Goal: Information Seeking & Learning: Check status

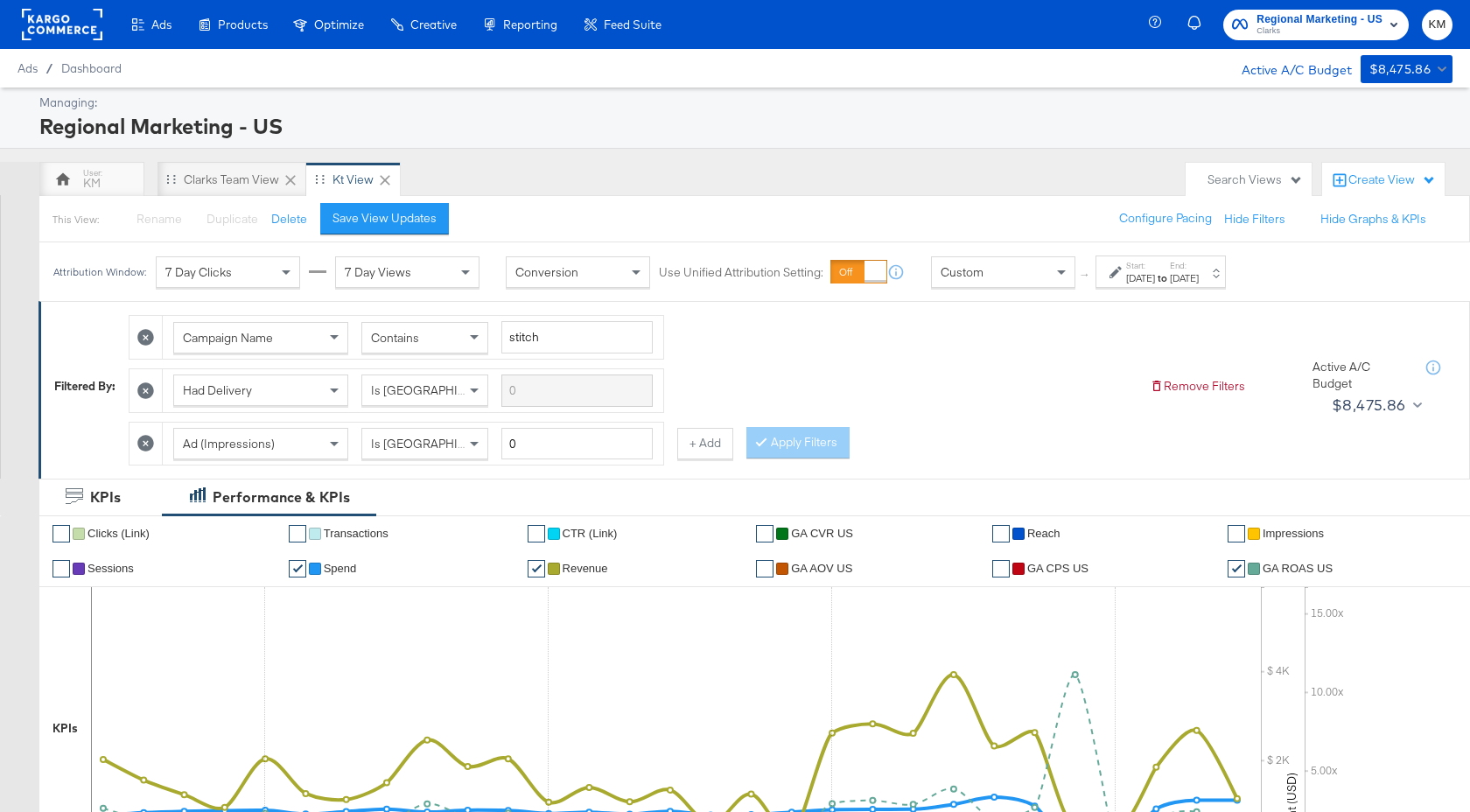
click at [1170, 277] on strong "to" at bounding box center [1162, 277] width 15 height 13
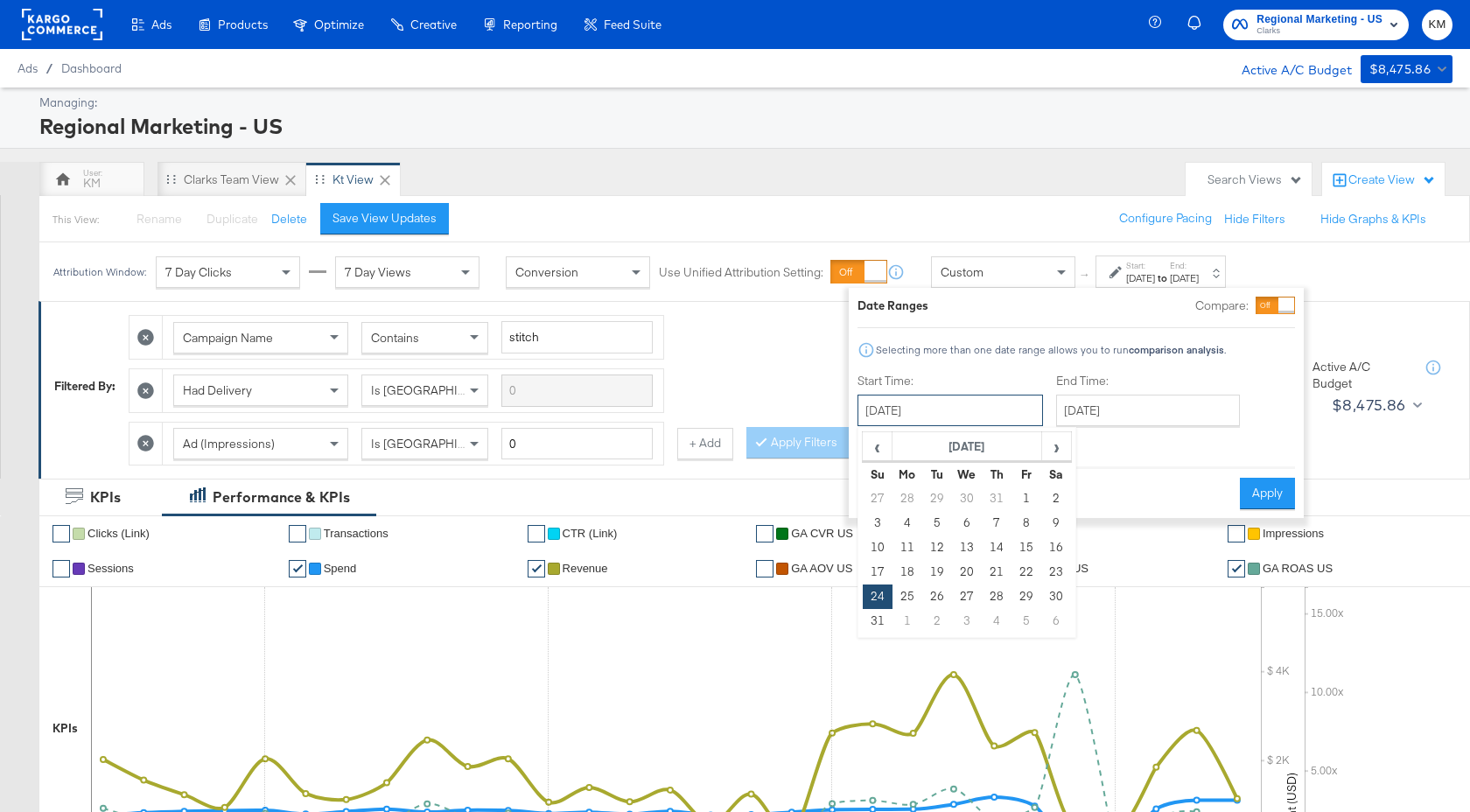
click at [1020, 411] on input "August 24th 2025" at bounding box center [950, 410] width 185 height 32
click at [1048, 445] on span "›" at bounding box center [1056, 447] width 27 height 26
click at [873, 549] on td "14" at bounding box center [878, 547] width 30 height 25
type input "September 14th 2025"
click at [1109, 418] on input "September 21st 2025" at bounding box center [1148, 410] width 184 height 32
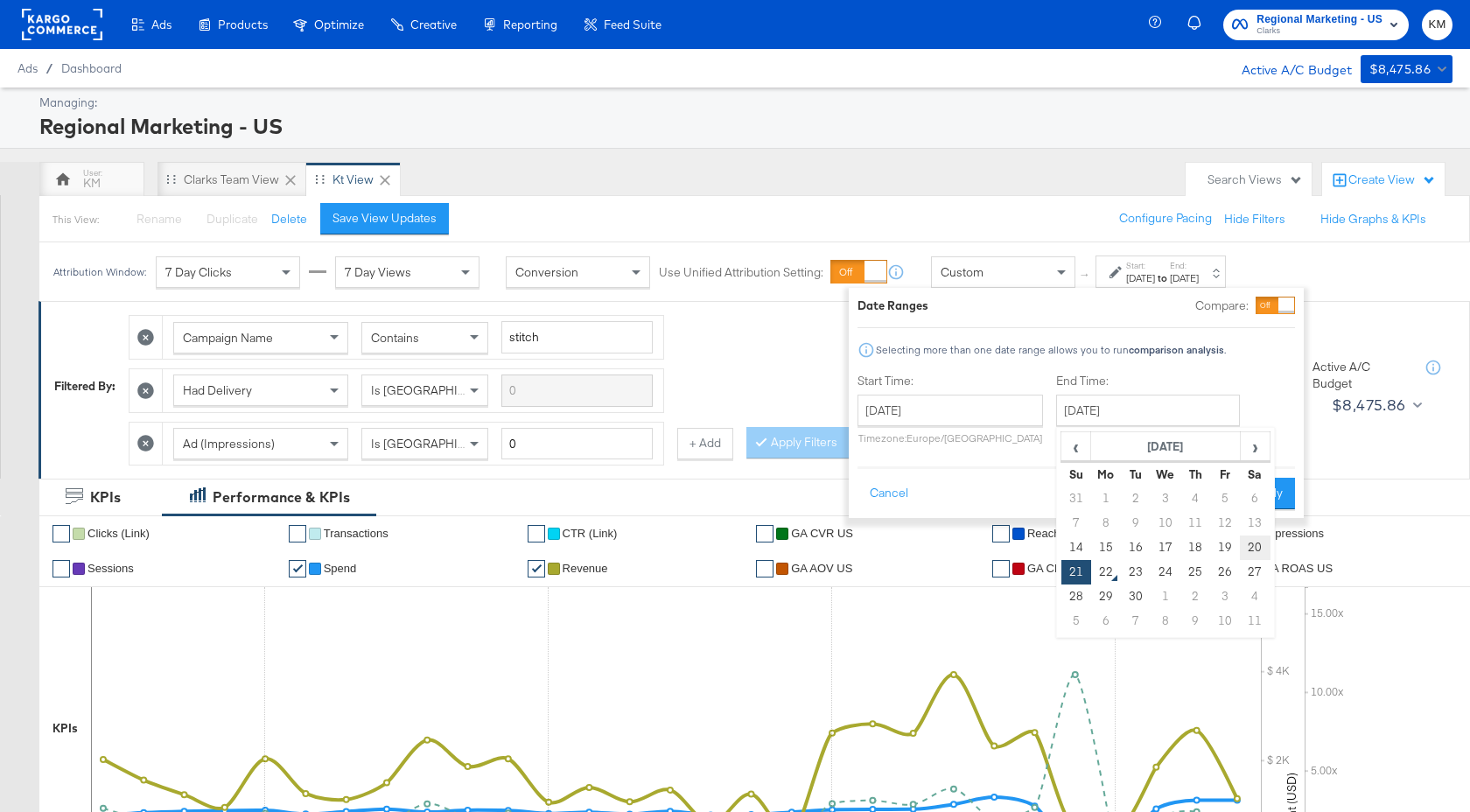
click at [1260, 553] on td "20" at bounding box center [1255, 547] width 30 height 25
type input "September 20th 2025"
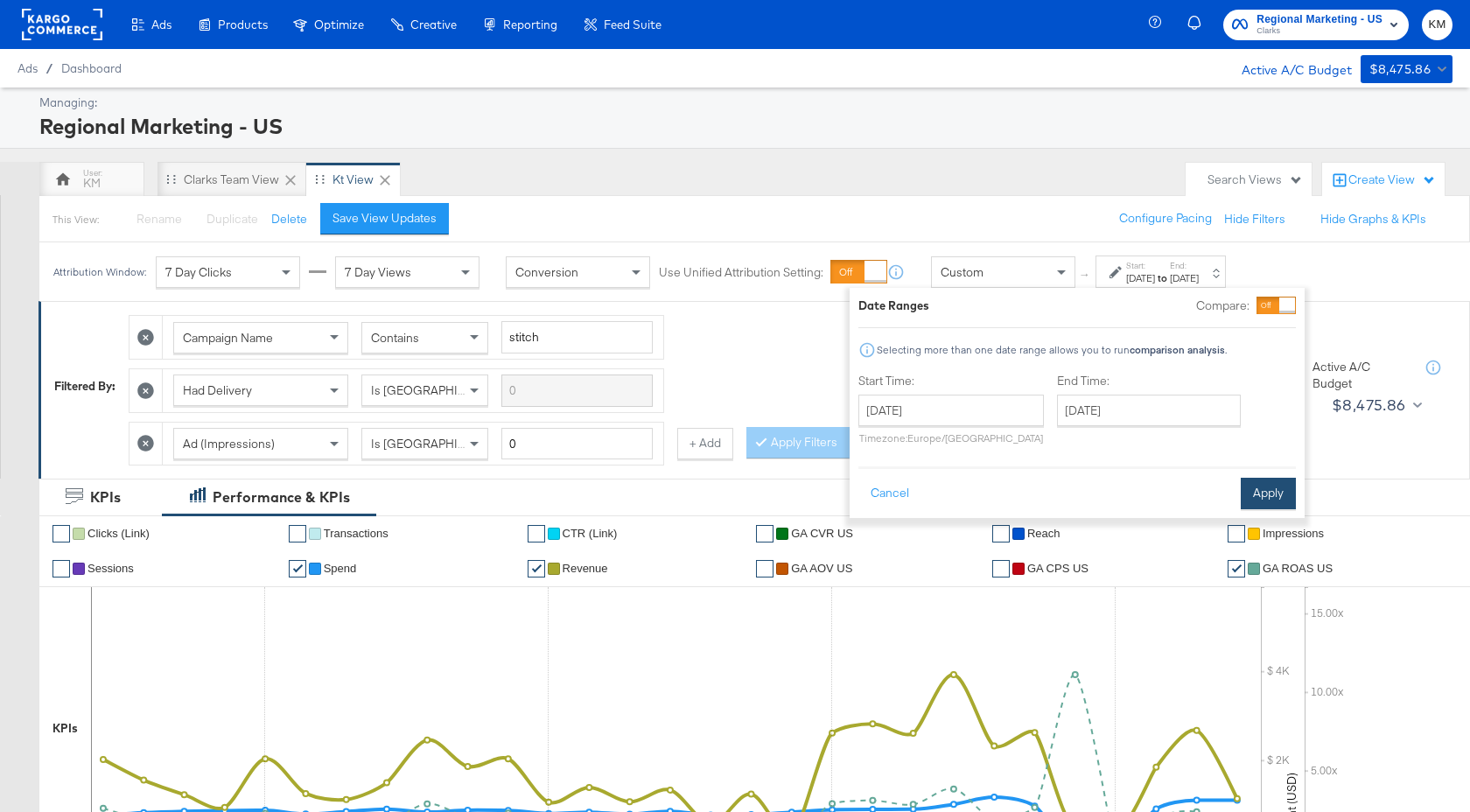
click at [1271, 495] on button "Apply" at bounding box center [1268, 493] width 55 height 32
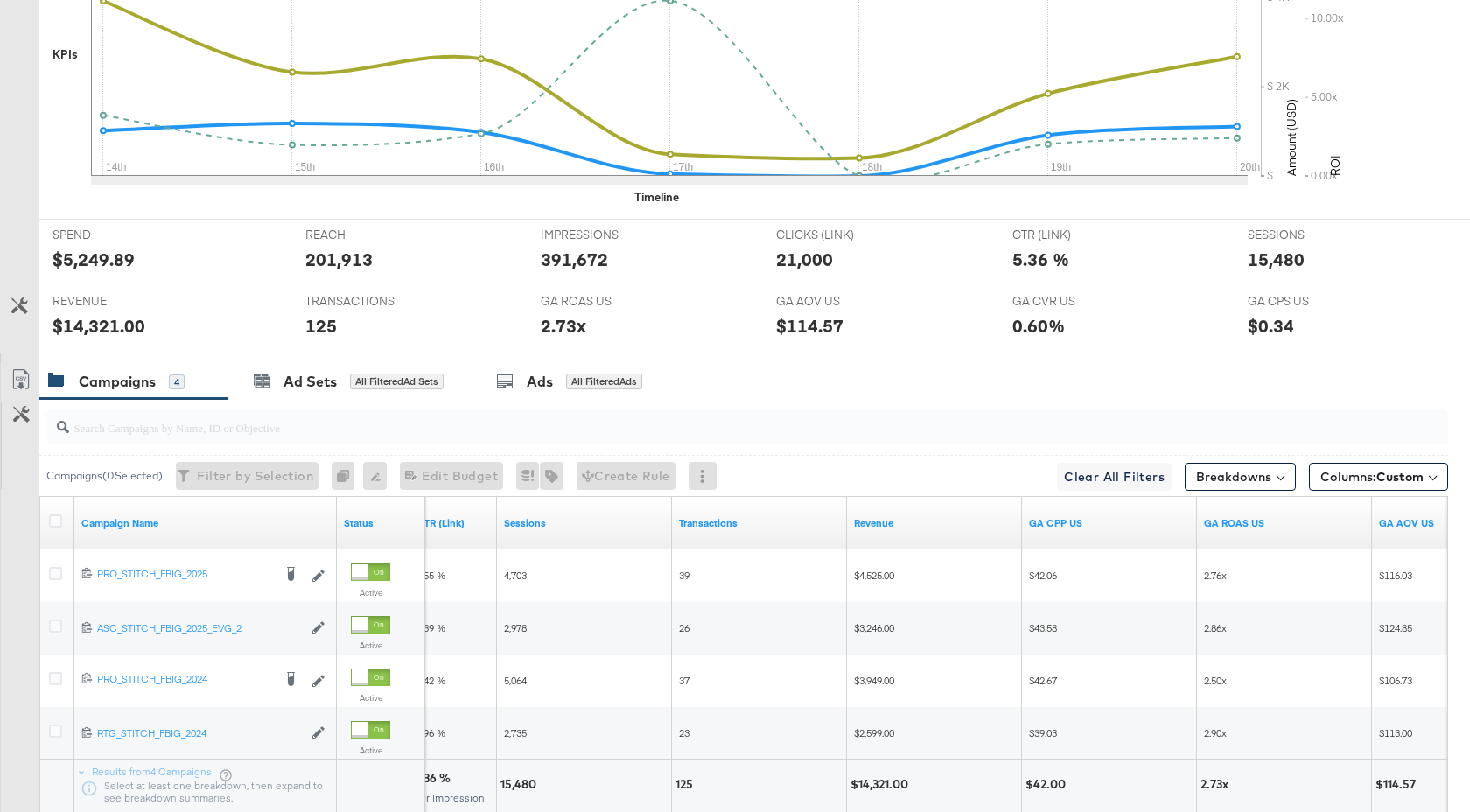
scroll to position [802, 0]
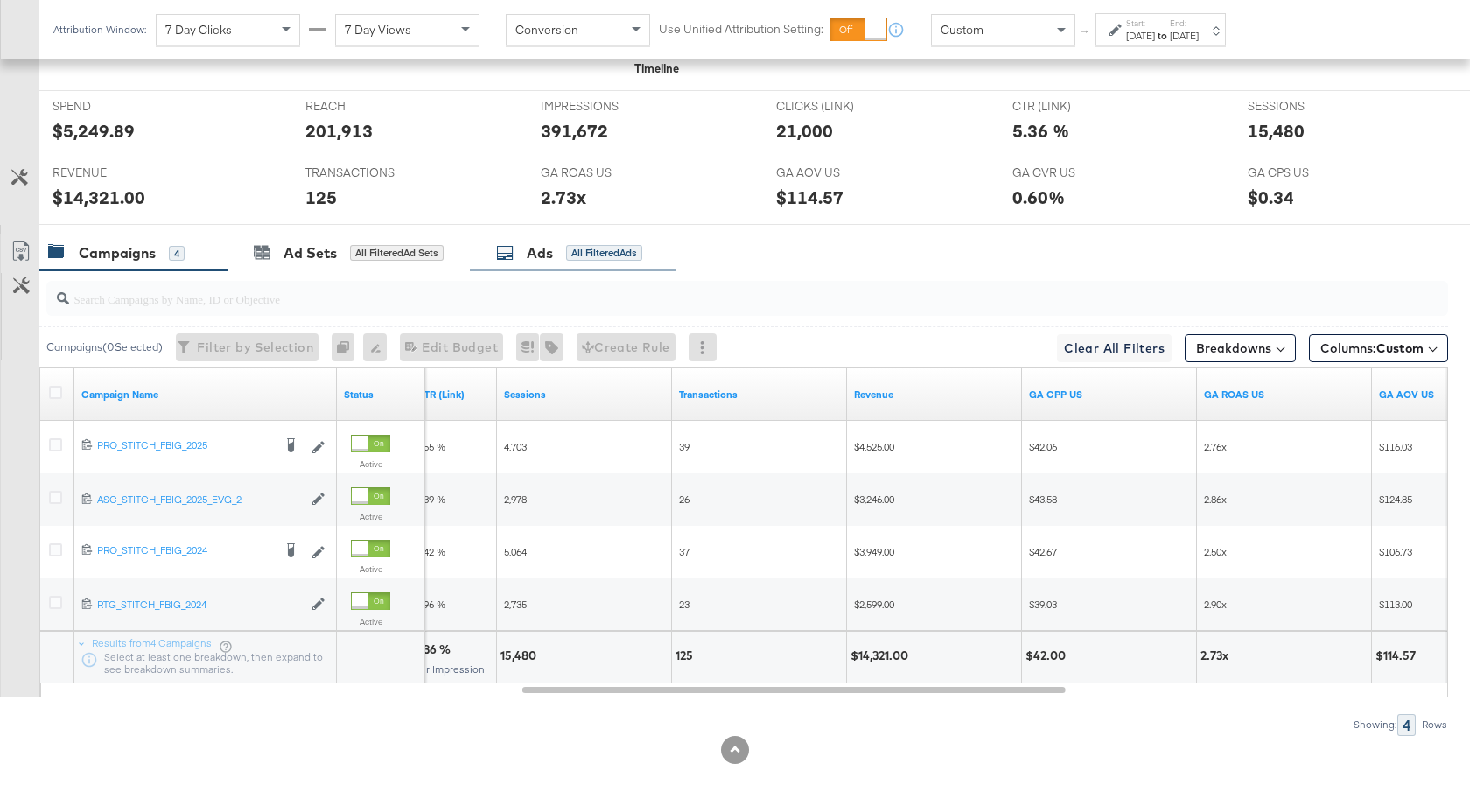
click at [544, 259] on div "Ads" at bounding box center [540, 252] width 26 height 20
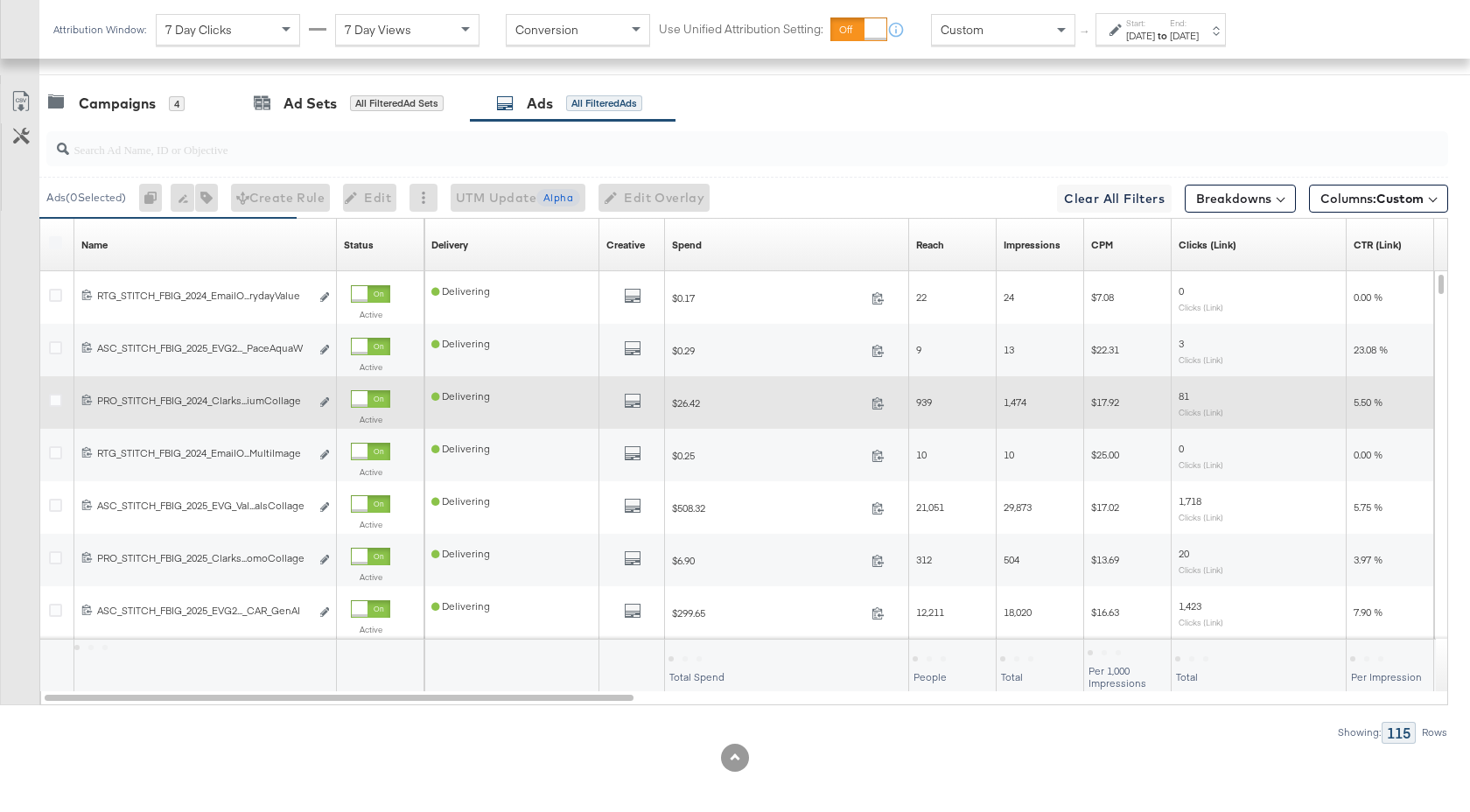
scroll to position [959, 0]
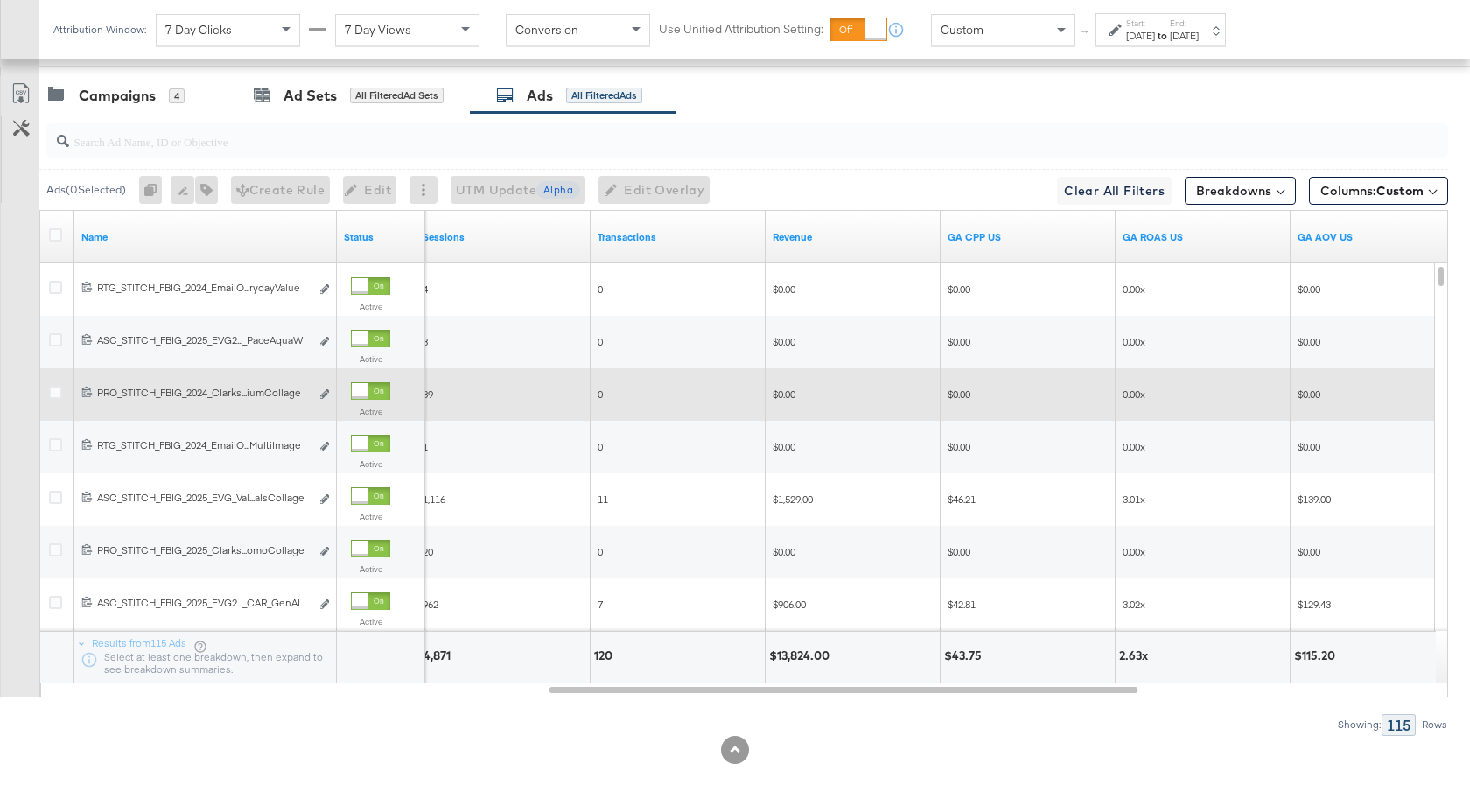
click at [822, 237] on link "Revenue" at bounding box center [853, 237] width 161 height 14
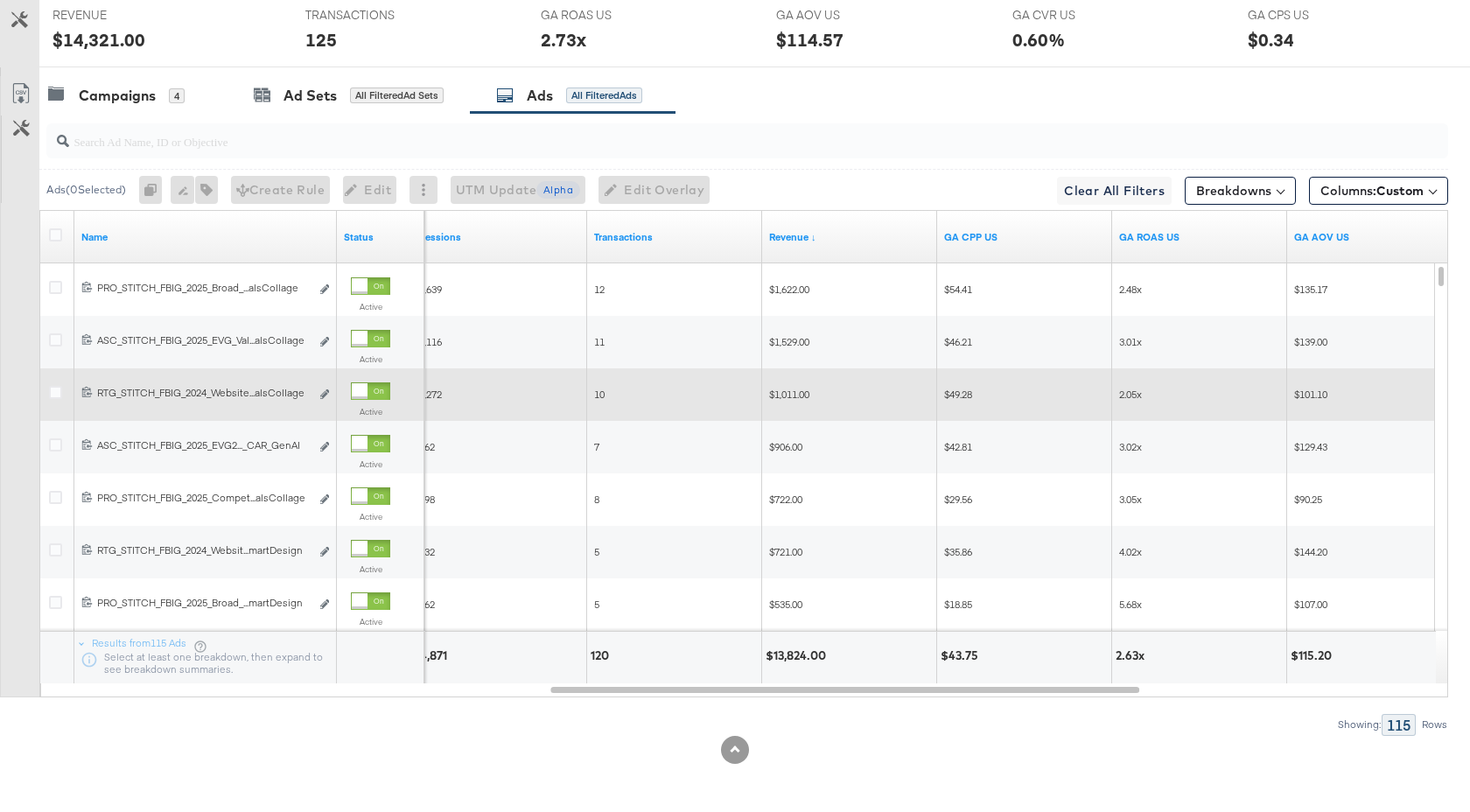
scroll to position [0, 0]
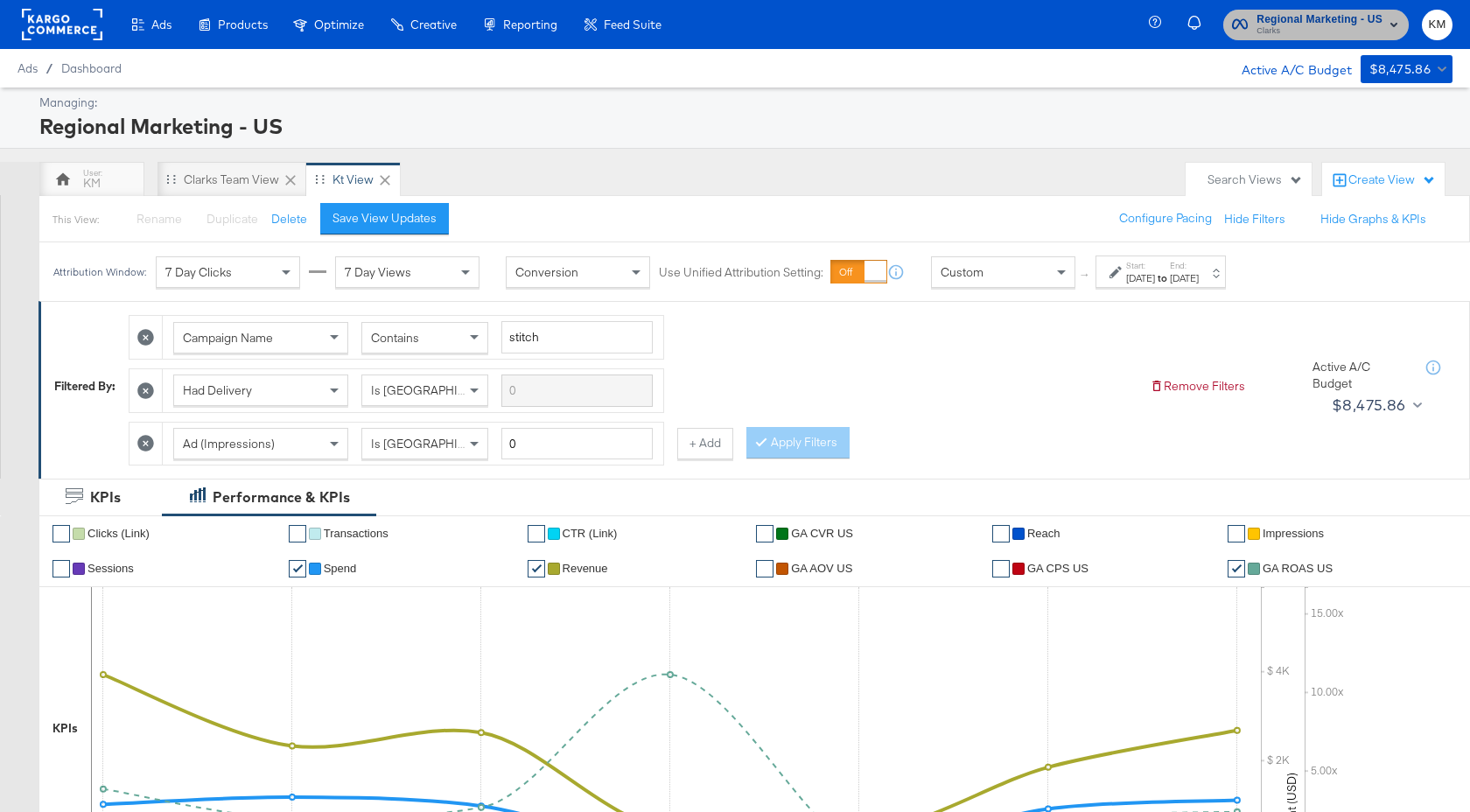
click at [1308, 34] on span "Clarks" at bounding box center [1319, 32] width 126 height 14
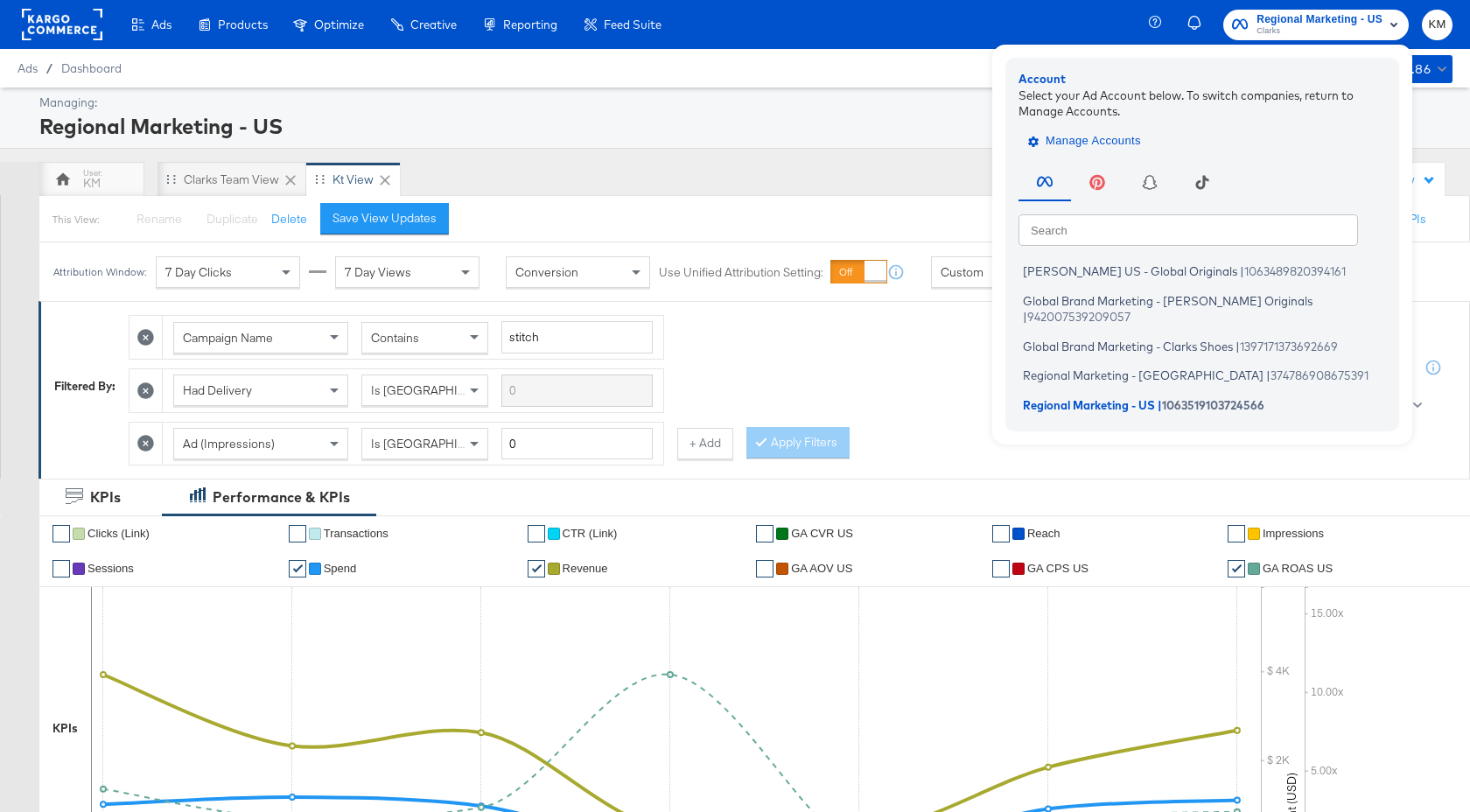
click at [1108, 149] on span "Manage Accounts" at bounding box center [1086, 141] width 109 height 20
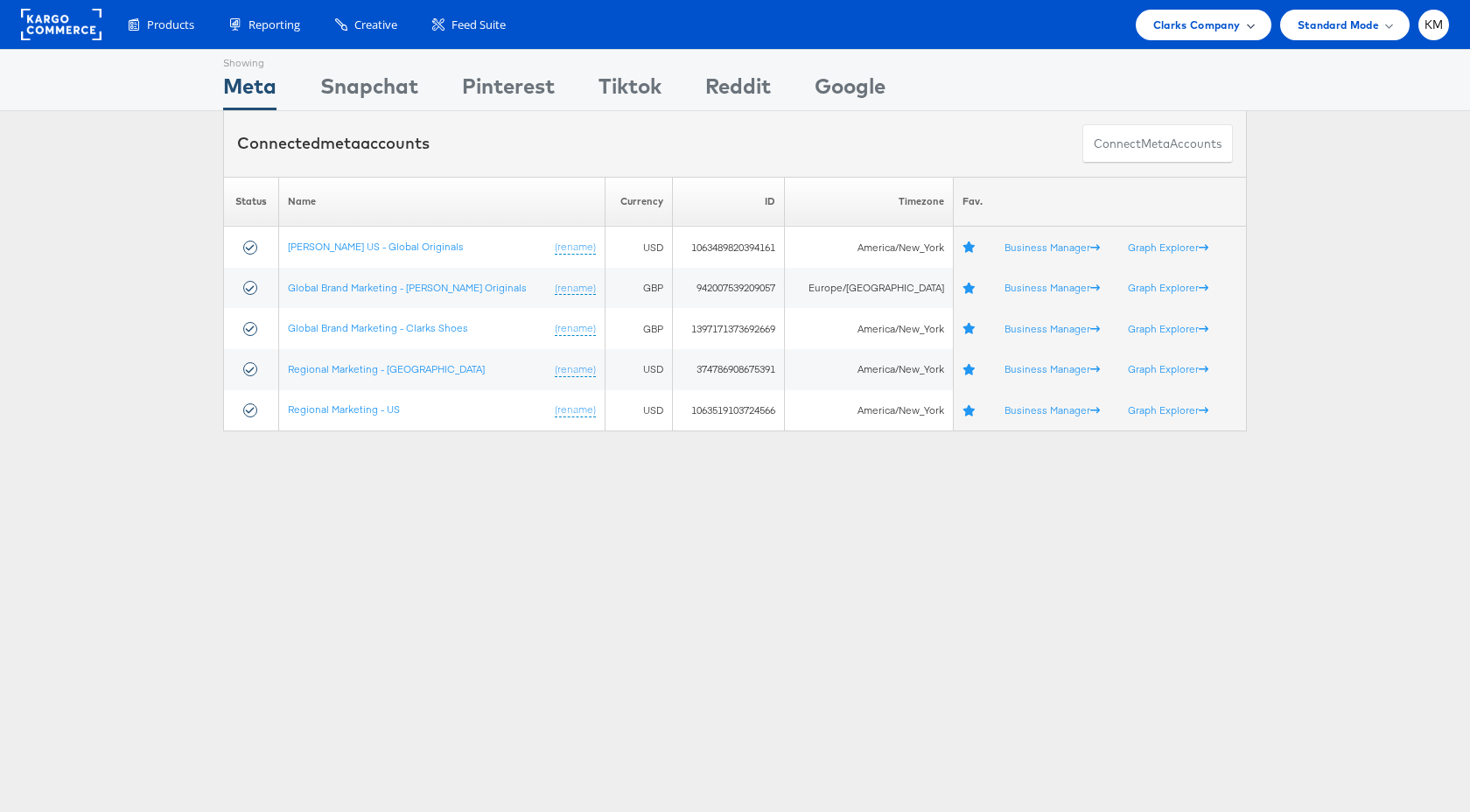
click at [1225, 18] on span "Clarks Company" at bounding box center [1196, 25] width 87 height 19
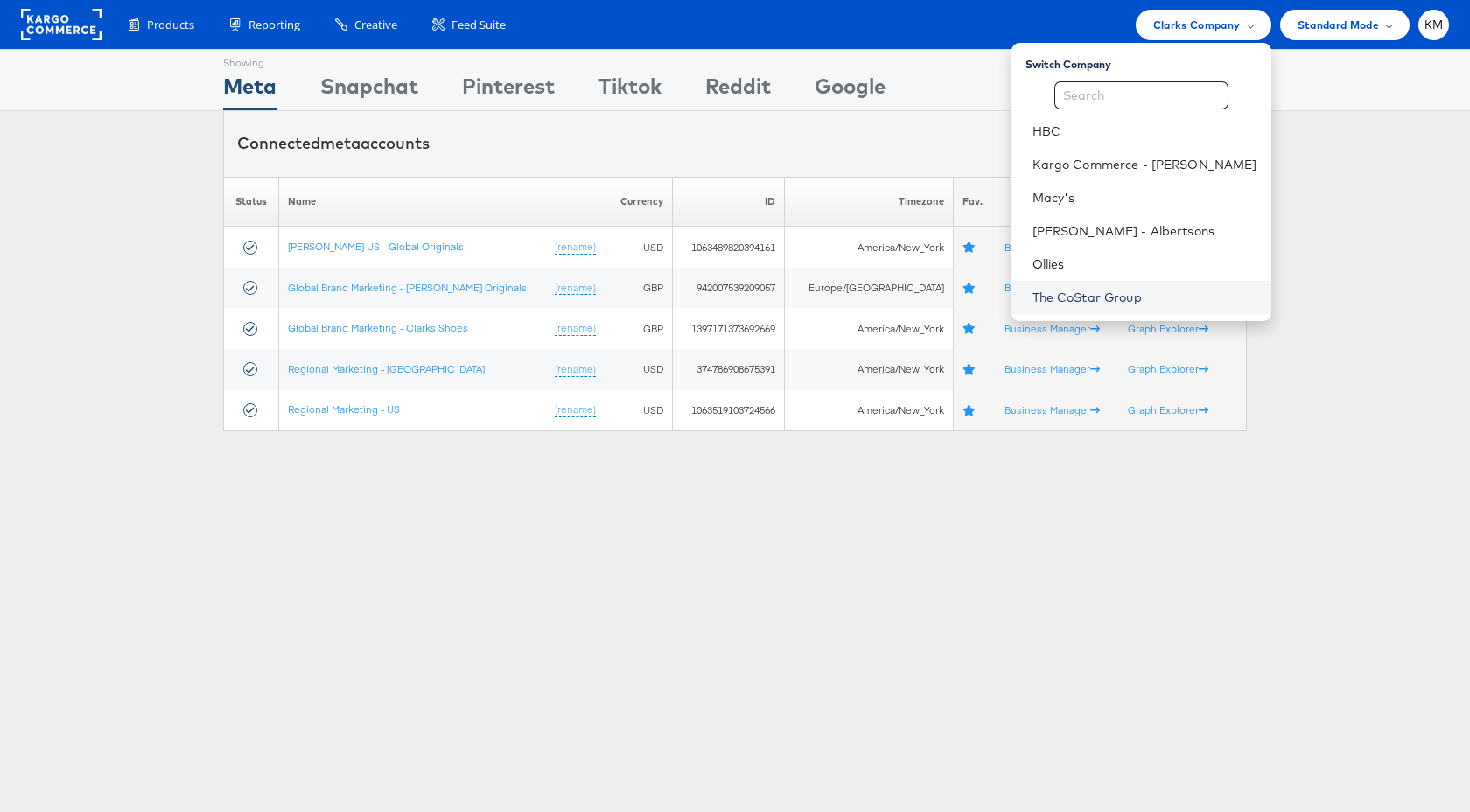
click at [1109, 298] on link "The CoStar Group" at bounding box center [1144, 297] width 225 height 18
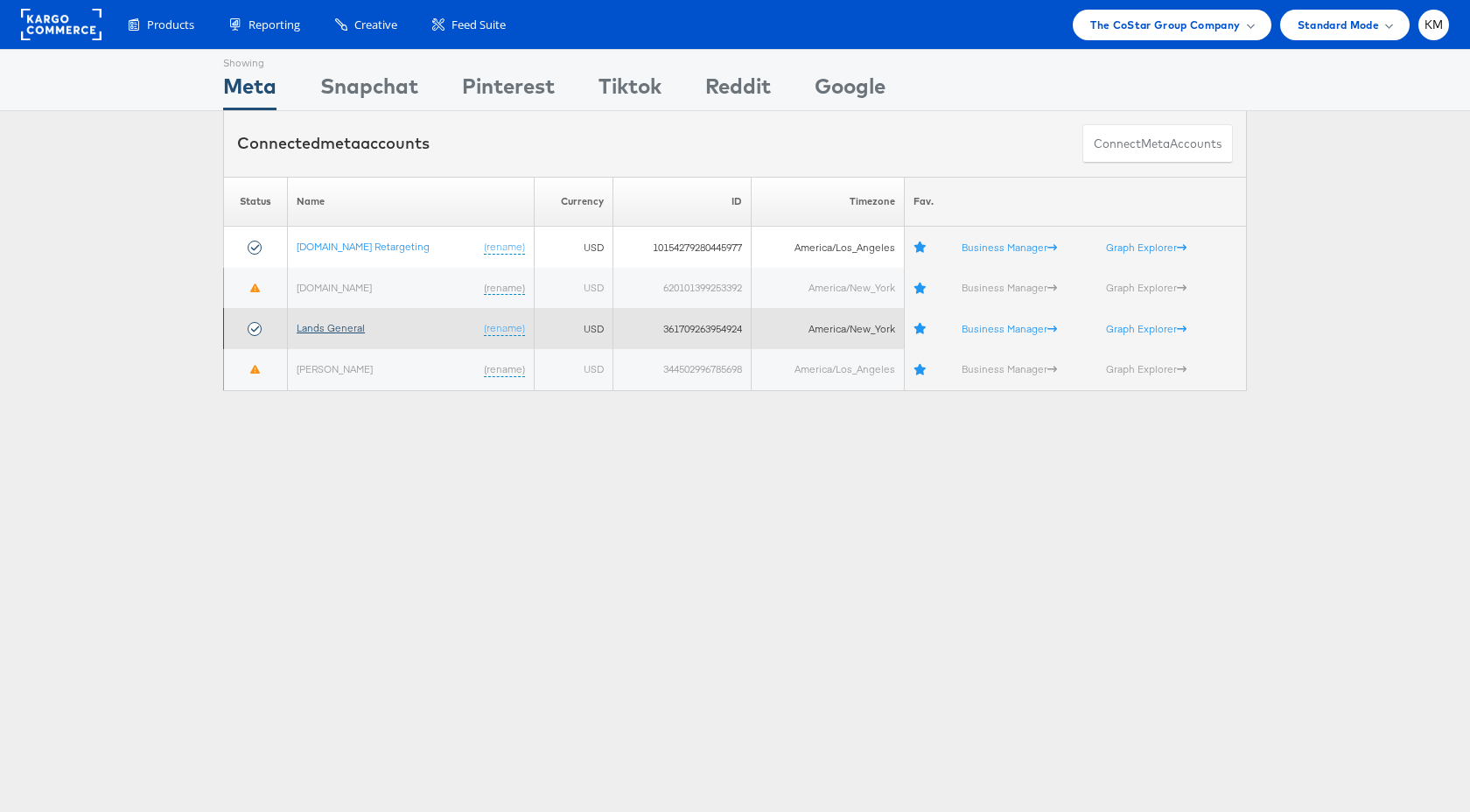
click at [350, 326] on link "Lands General" at bounding box center [330, 327] width 68 height 13
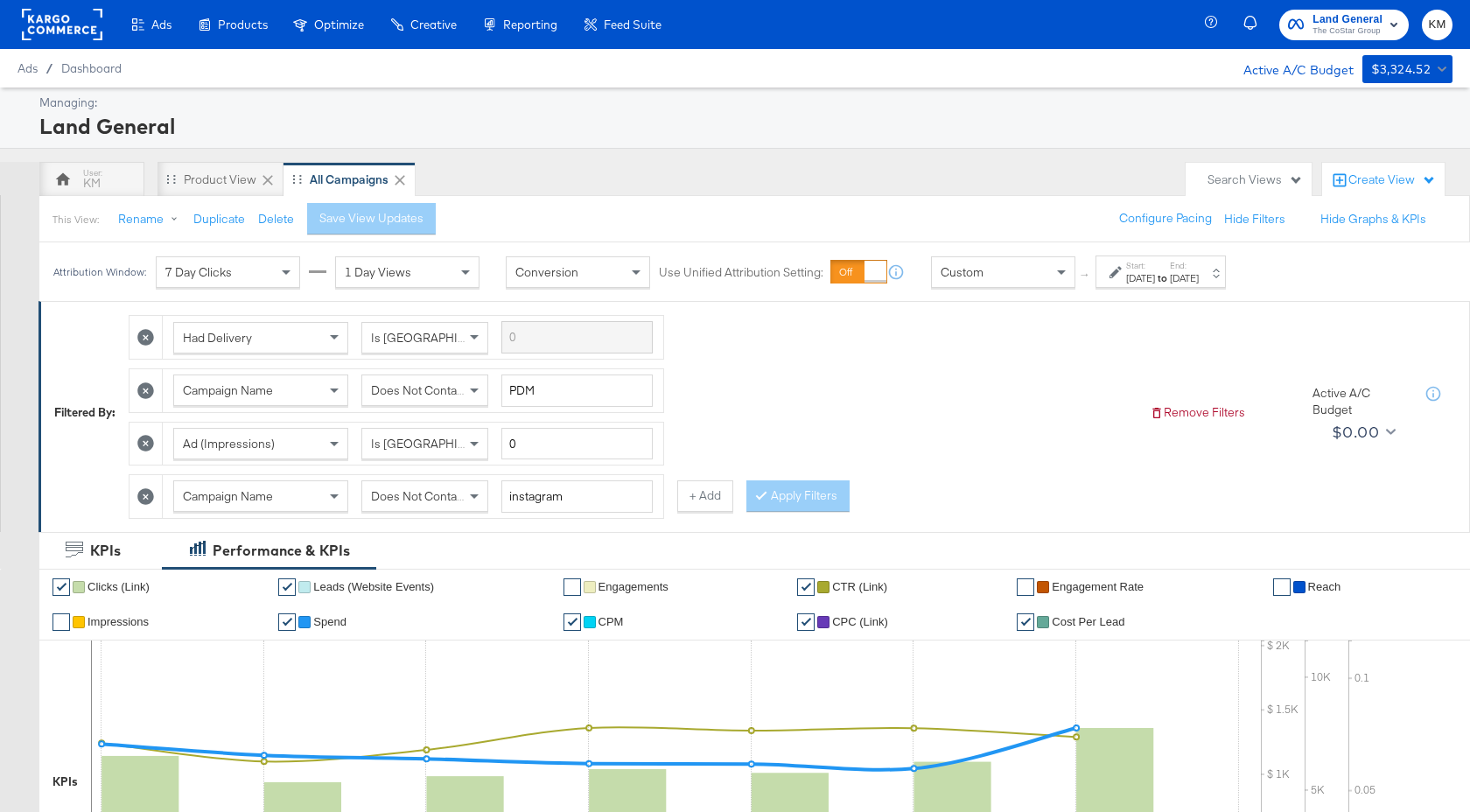
click at [1199, 266] on label "End:" at bounding box center [1184, 265] width 29 height 11
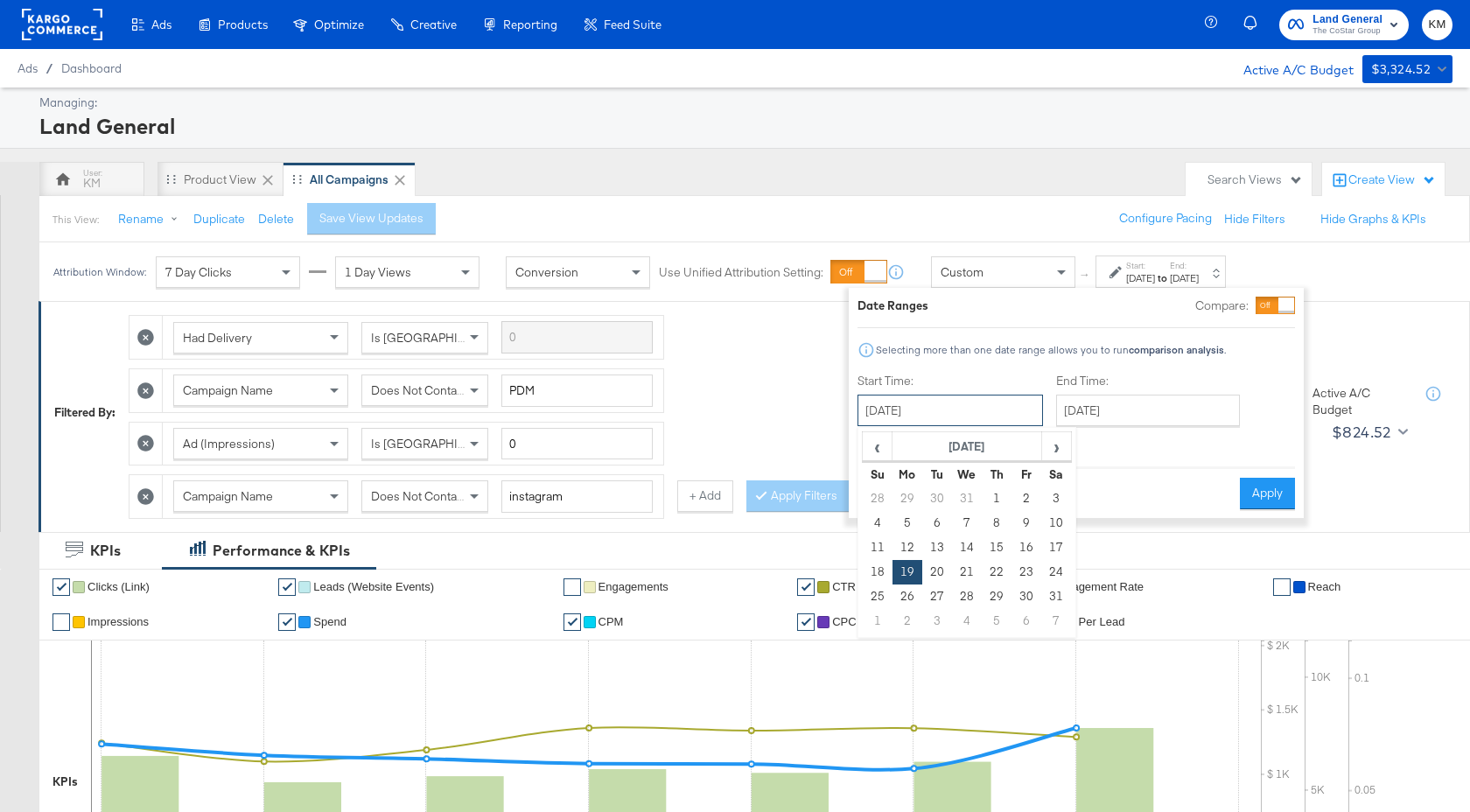
click at [998, 402] on input "[DATE]" at bounding box center [950, 410] width 185 height 32
click at [882, 595] on td "25" at bounding box center [878, 597] width 30 height 25
type input "[DATE]"
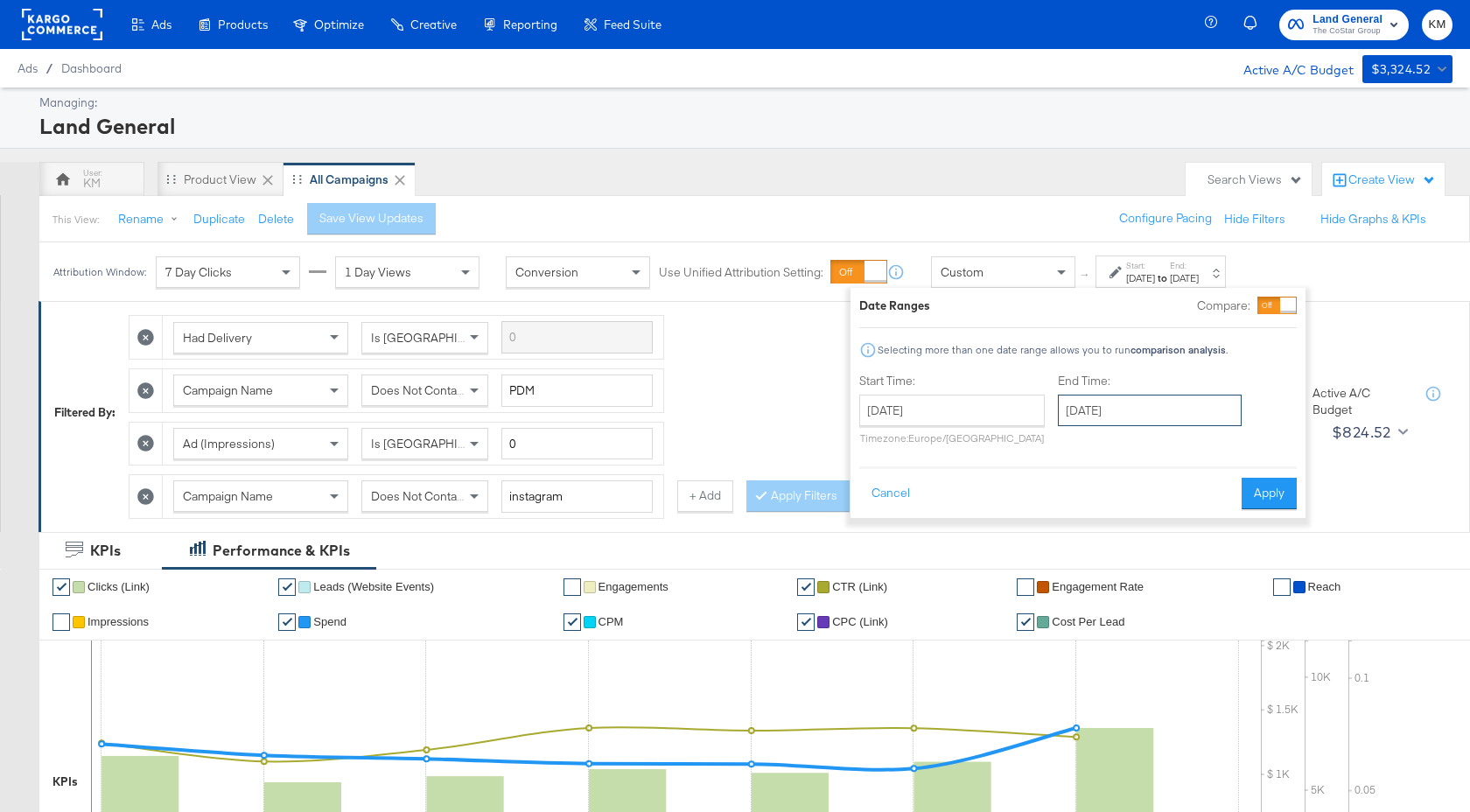
click at [1119, 410] on input "[DATE]" at bounding box center [1150, 410] width 184 height 32
click at [1248, 446] on span "›" at bounding box center [1256, 447] width 27 height 26
click at [1133, 571] on td "17" at bounding box center [1137, 572] width 30 height 25
type input "[DATE]"
click at [954, 404] on input "[DATE]" at bounding box center [951, 410] width 185 height 32
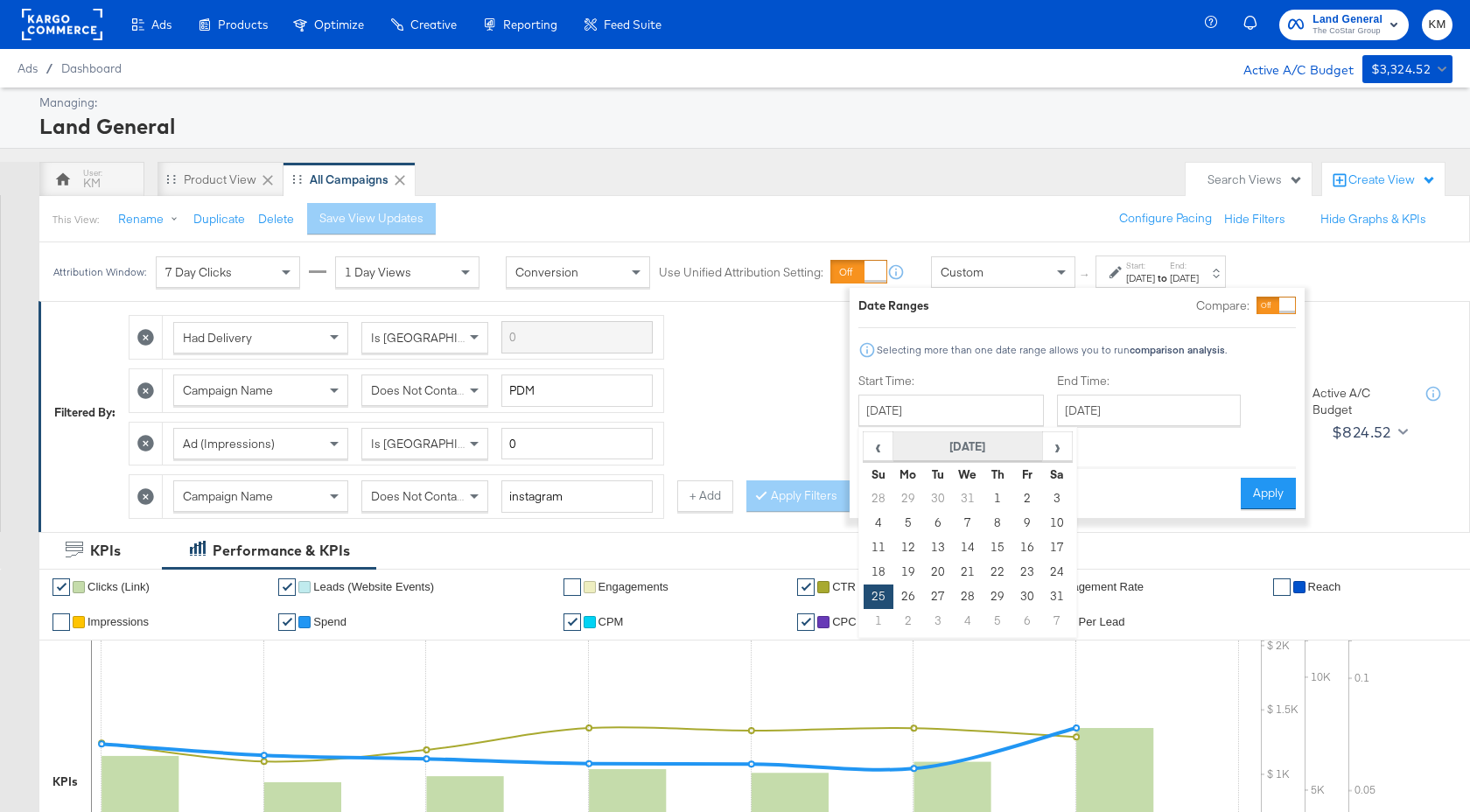
click at [991, 440] on th "[DATE]" at bounding box center [968, 447] width 149 height 30
click at [995, 444] on th "2024" at bounding box center [967, 447] width 174 height 30
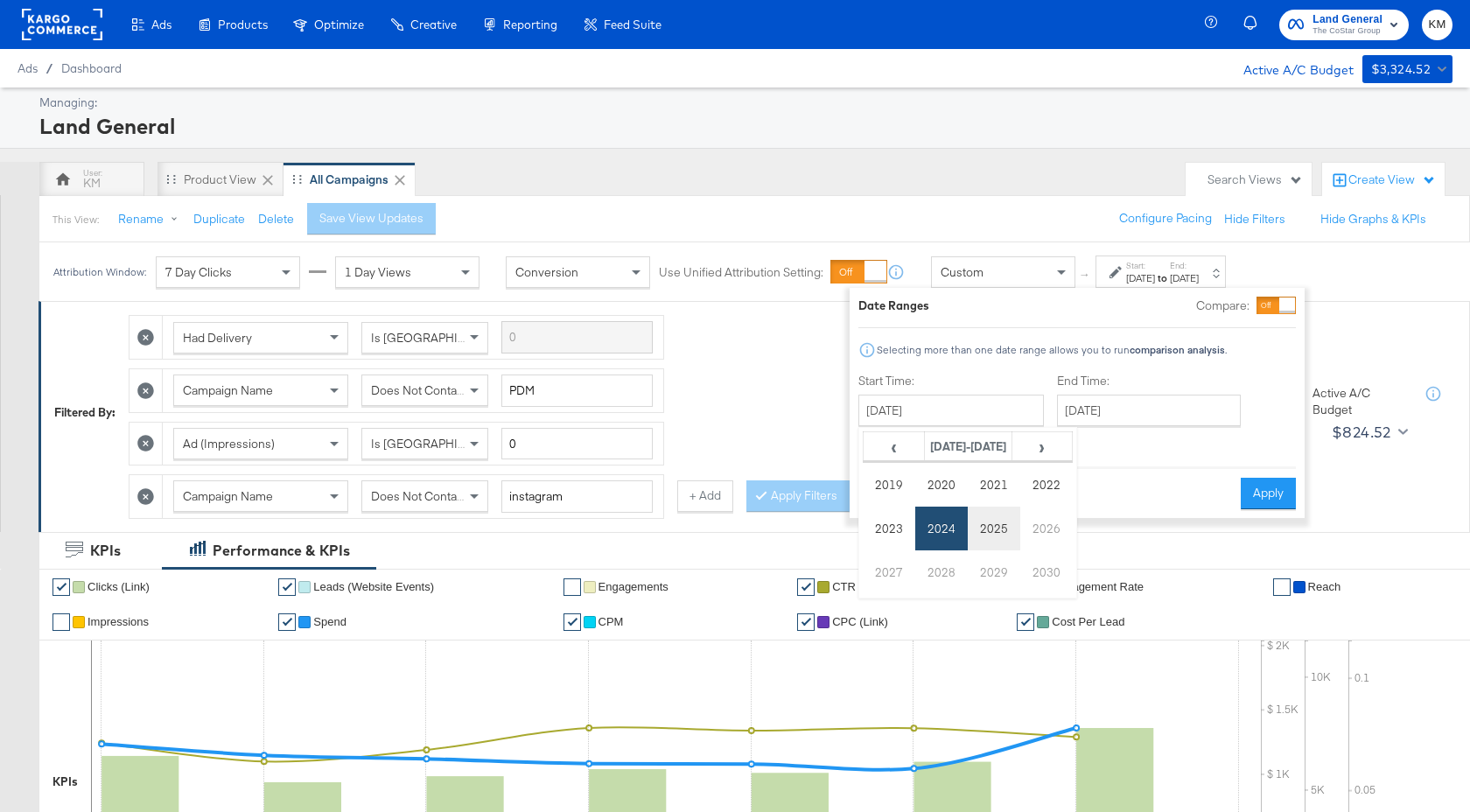
click at [998, 528] on td "2025" at bounding box center [993, 529] width 52 height 44
click at [1061, 530] on td "Aug" at bounding box center [1045, 529] width 52 height 44
click at [903, 598] on td "25" at bounding box center [908, 597] width 30 height 25
type input "[DATE]"
click at [1130, 415] on input "[DATE]" at bounding box center [1150, 410] width 184 height 32
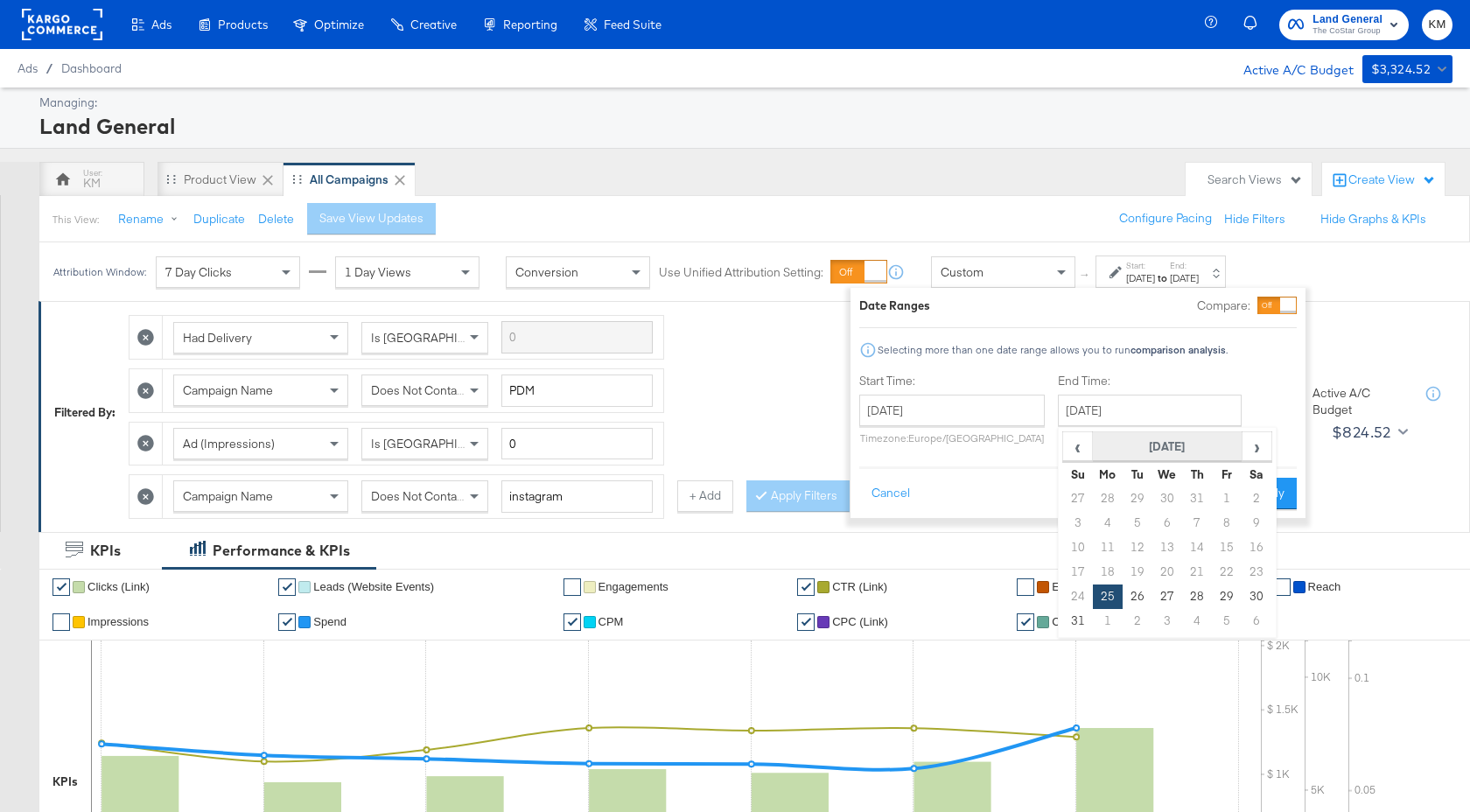
click at [1205, 450] on th "[DATE]" at bounding box center [1167, 447] width 149 height 30
click at [1204, 451] on th "2025" at bounding box center [1166, 447] width 174 height 30
click at [1196, 534] on td "2025" at bounding box center [1193, 529] width 52 height 44
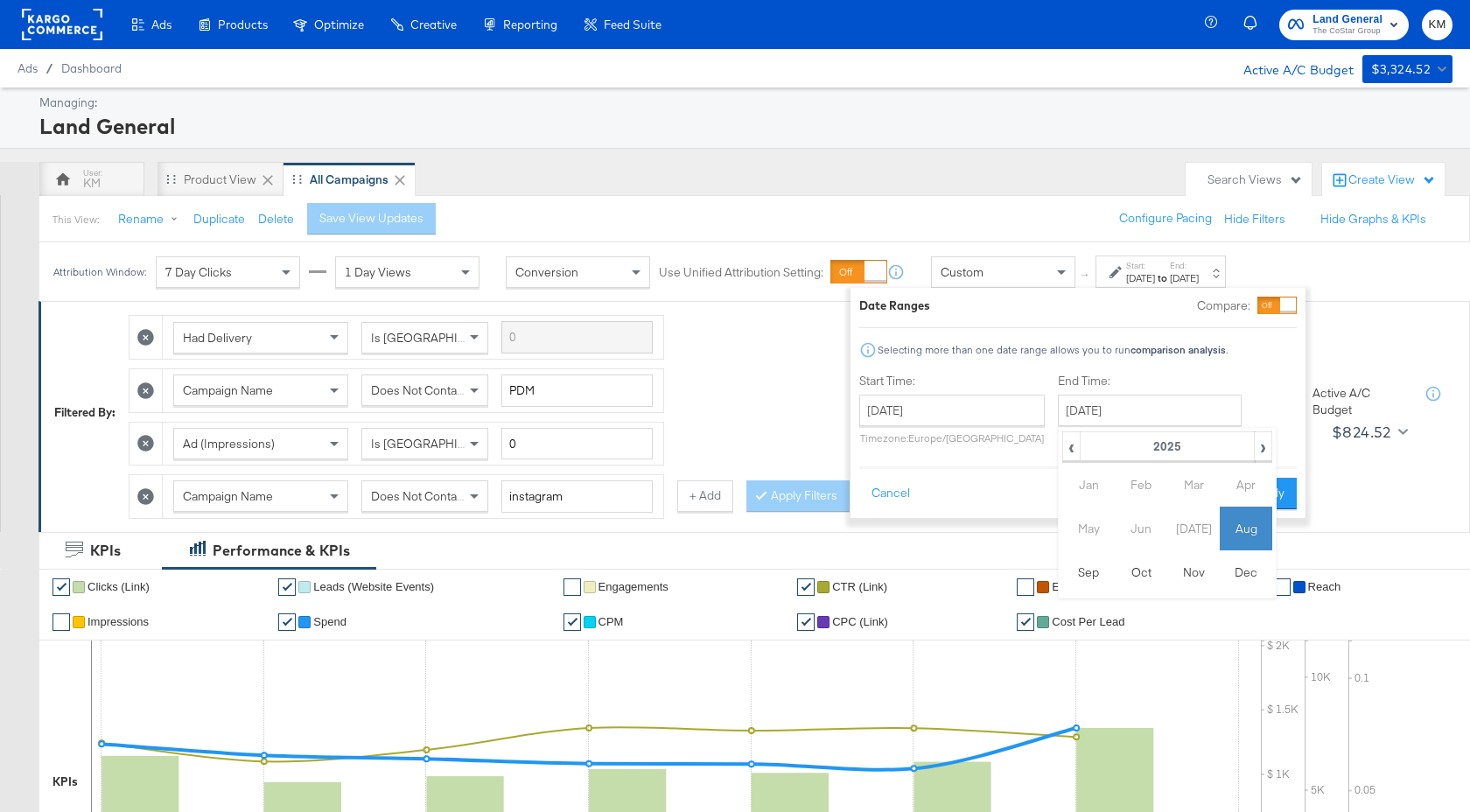
click at [1254, 535] on td "Aug" at bounding box center [1245, 529] width 52 height 44
click at [1252, 452] on span "›" at bounding box center [1256, 447] width 27 height 26
click at [1168, 545] on td "17" at bounding box center [1167, 547] width 30 height 25
type input "[DATE]"
click at [1274, 493] on button "Apply" at bounding box center [1268, 493] width 55 height 32
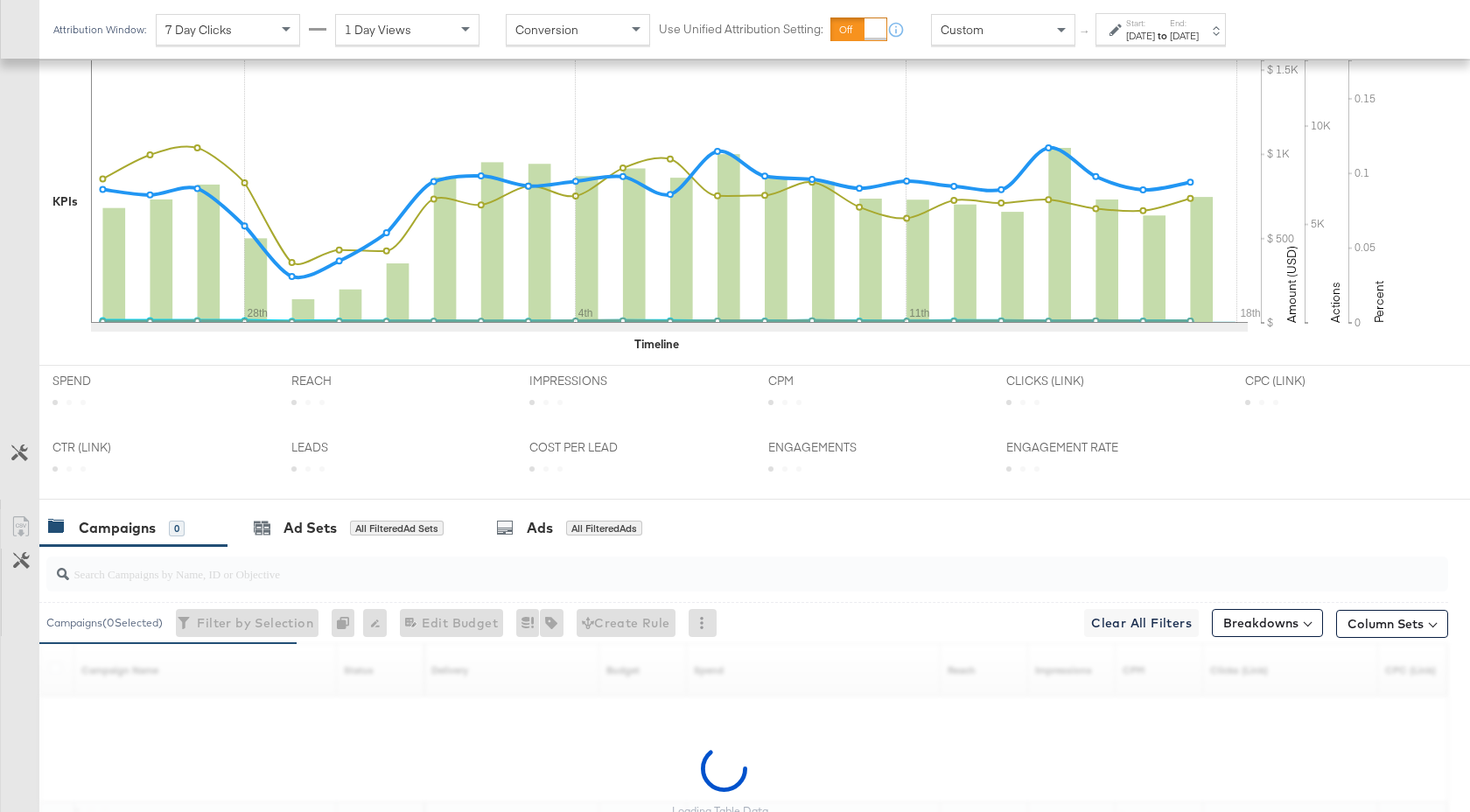
scroll to position [750, 0]
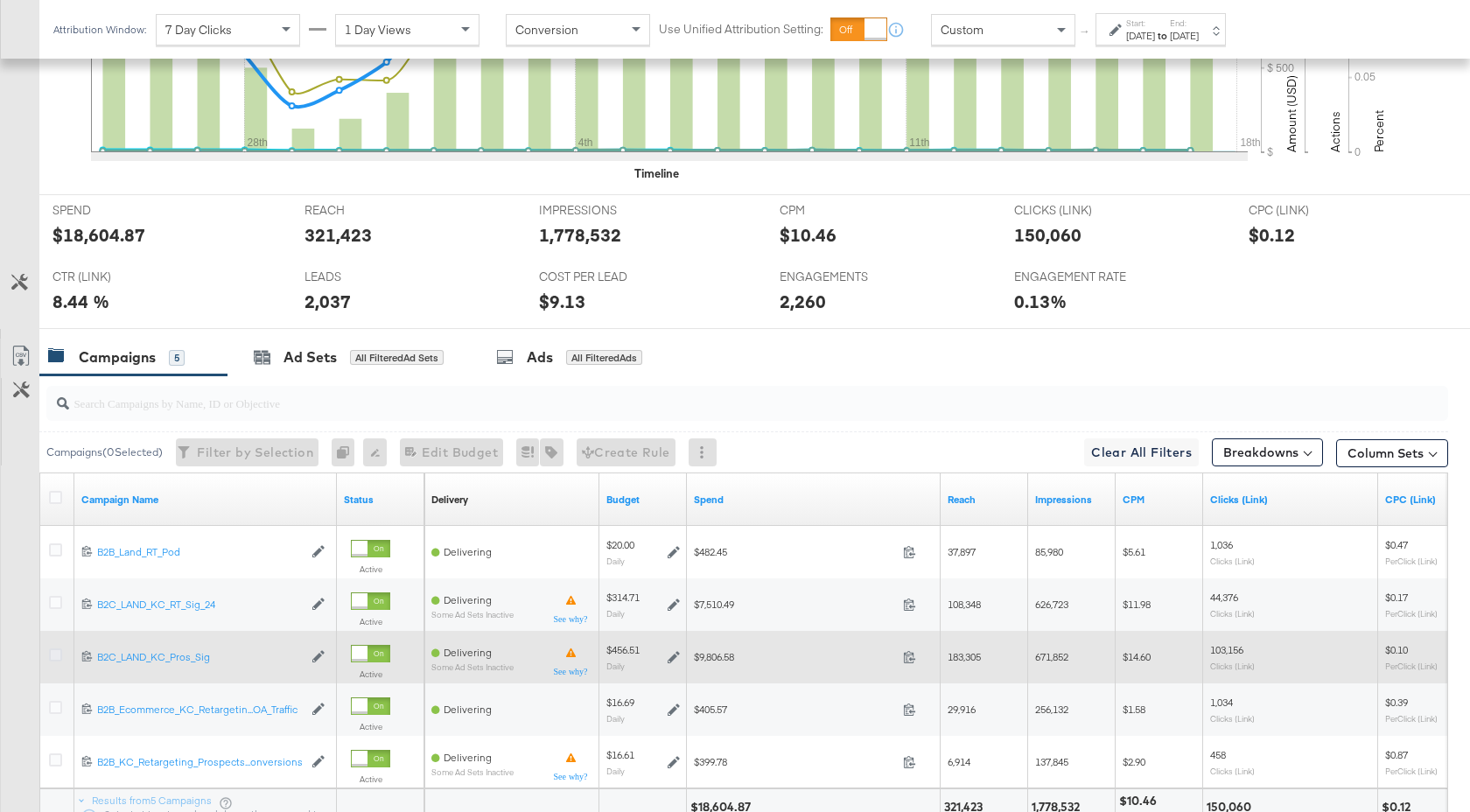
click at [54, 653] on icon at bounding box center [55, 654] width 13 height 13
click at [0, 0] on input "checkbox" at bounding box center [0, 0] width 0 height 0
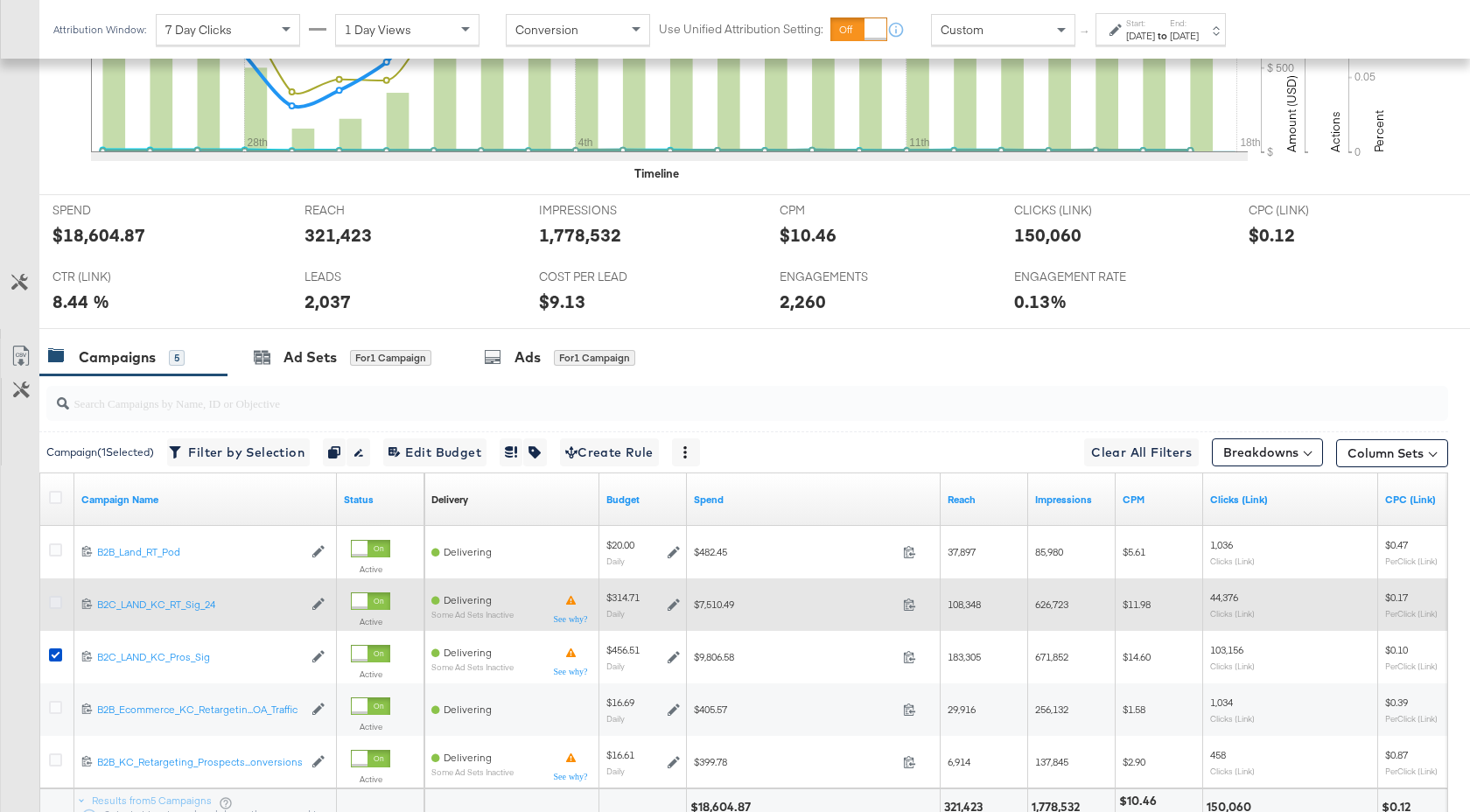
click at [55, 599] on icon at bounding box center [55, 602] width 13 height 13
click at [0, 0] on input "checkbox" at bounding box center [0, 0] width 0 height 0
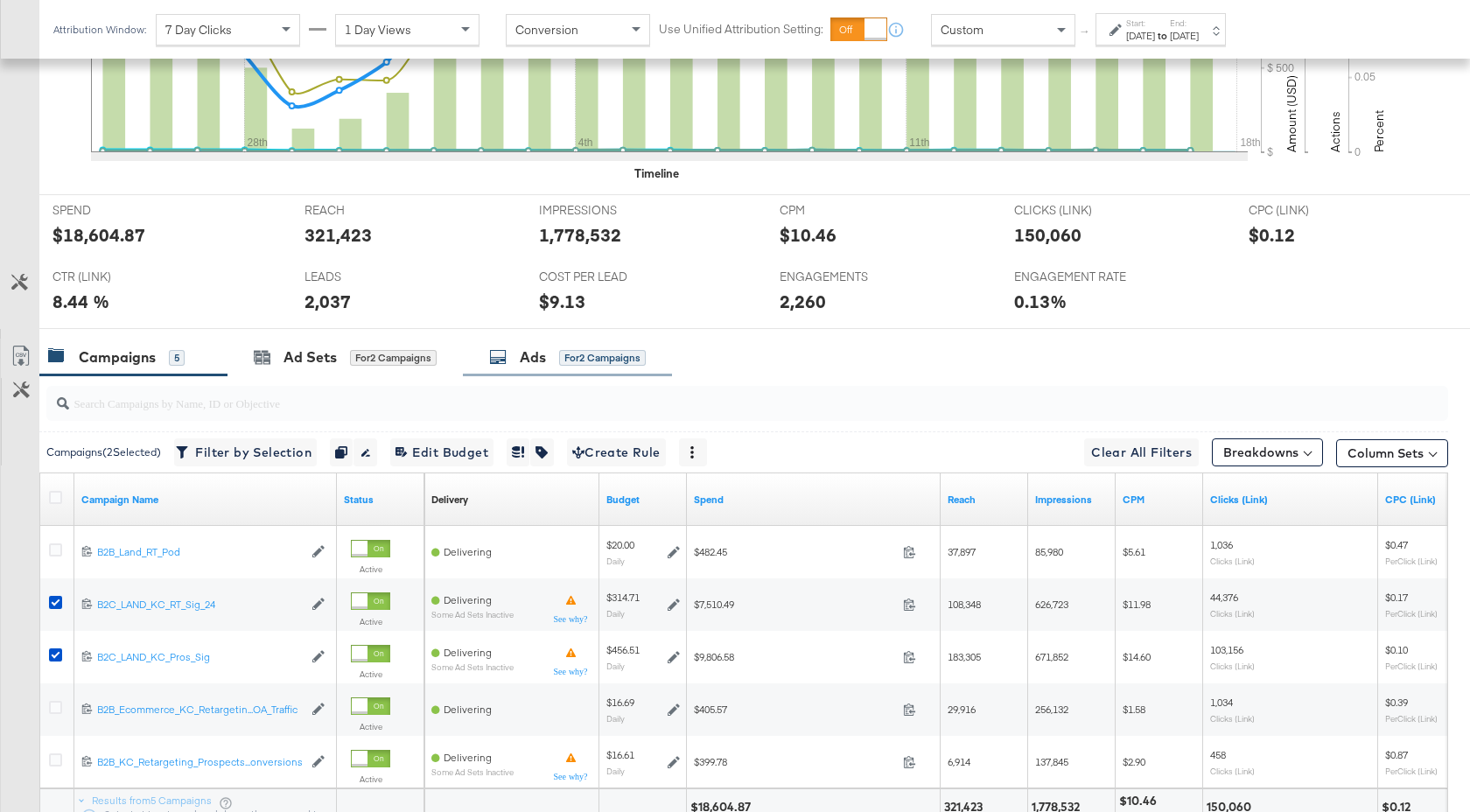
click at [539, 352] on div "Ads" at bounding box center [533, 357] width 26 height 20
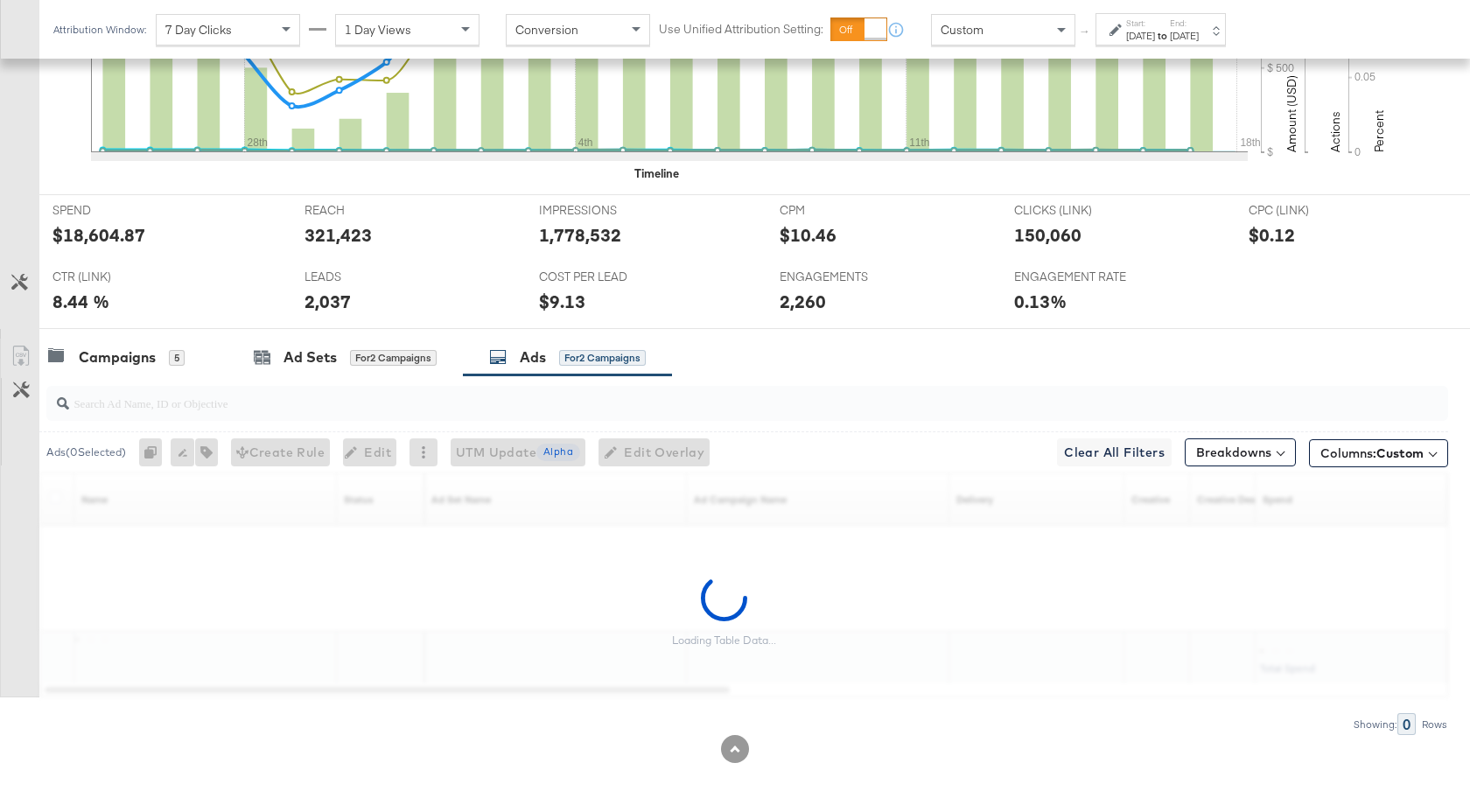
click at [409, 409] on input "search" at bounding box center [695, 395] width 1252 height 34
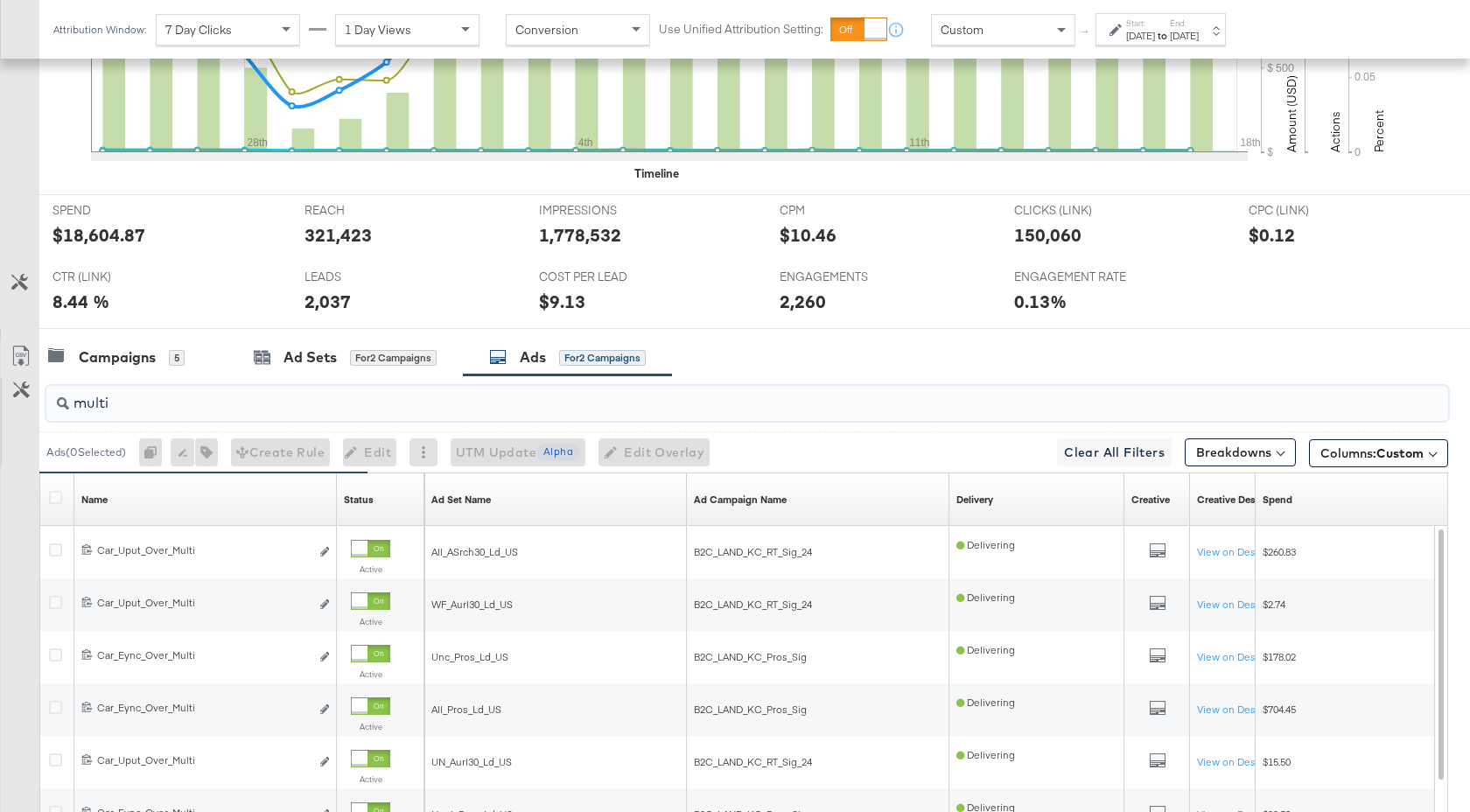
scroll to position [1013, 0]
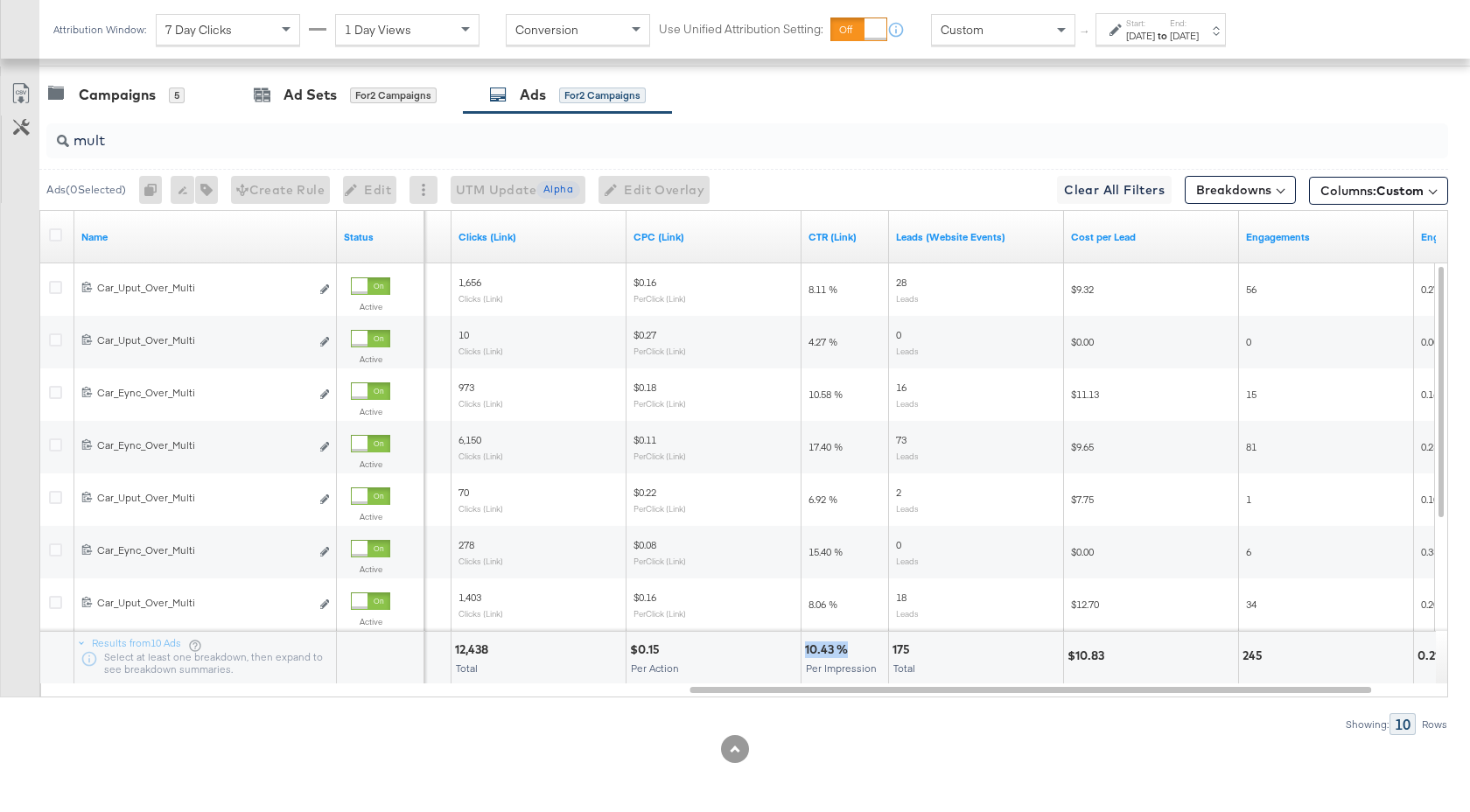
drag, startPoint x: 846, startPoint y: 648, endPoint x: 804, endPoint y: 648, distance: 42.0
click at [805, 648] on div "10.43 %" at bounding box center [829, 649] width 49 height 17
copy div "10.43 %"
drag, startPoint x: 115, startPoint y: 141, endPoint x: 81, endPoint y: 141, distance: 34.0
click at [85, 141] on input "mult" at bounding box center [695, 133] width 1252 height 34
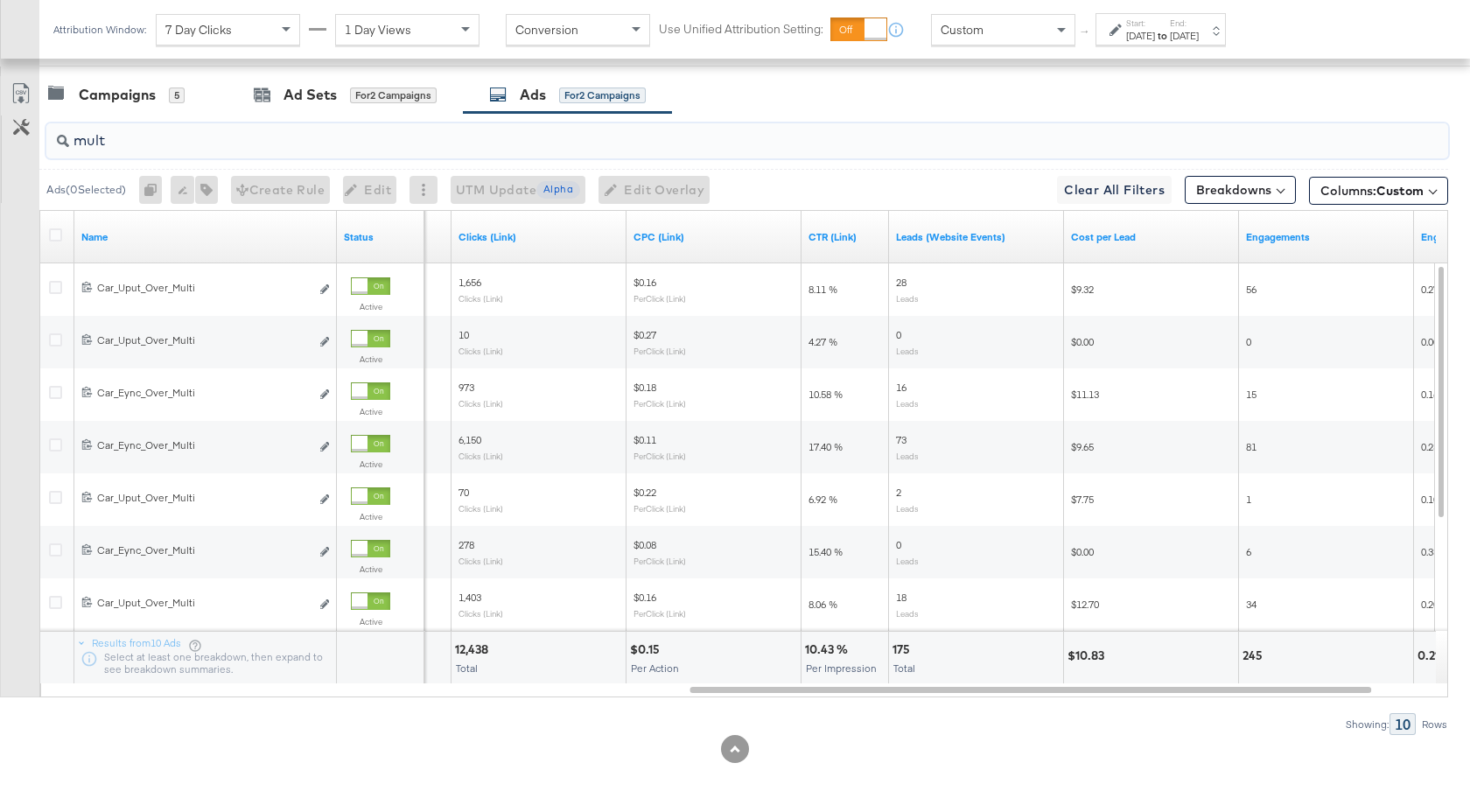
type input "m"
drag, startPoint x: 844, startPoint y: 650, endPoint x: 805, endPoint y: 650, distance: 39.0
click at [805, 650] on div "6.09 %" at bounding box center [827, 649] width 45 height 17
copy div "6.09 %"
click at [117, 144] on input "brkr" at bounding box center [695, 133] width 1252 height 34
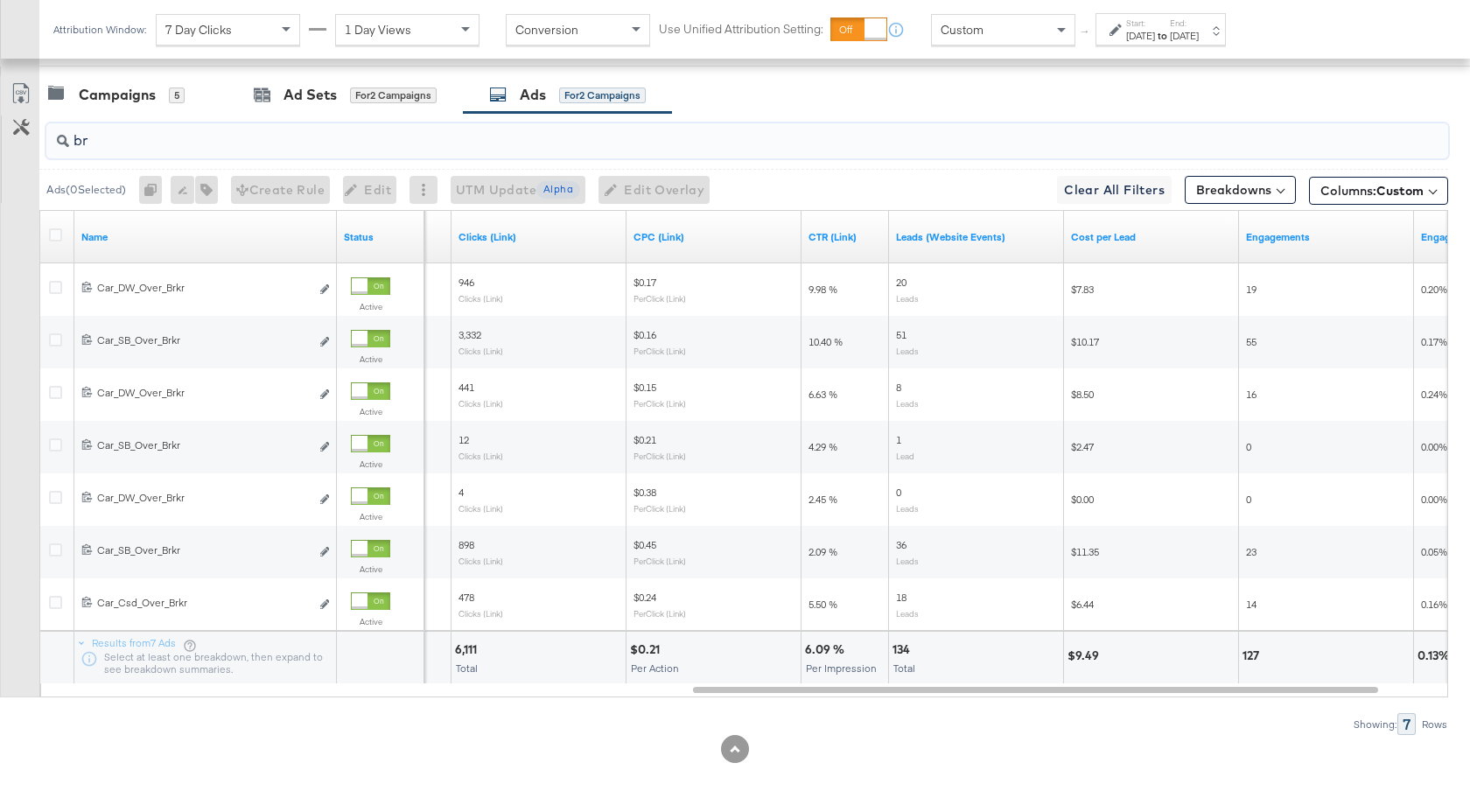
type input "b"
drag, startPoint x: 843, startPoint y: 650, endPoint x: 803, endPoint y: 650, distance: 40.0
click at [803, 650] on div "11.78 % Per Impression" at bounding box center [845, 657] width 87 height 52
copy div "11.78 %"
click at [126, 138] on input "ga" at bounding box center [695, 133] width 1252 height 34
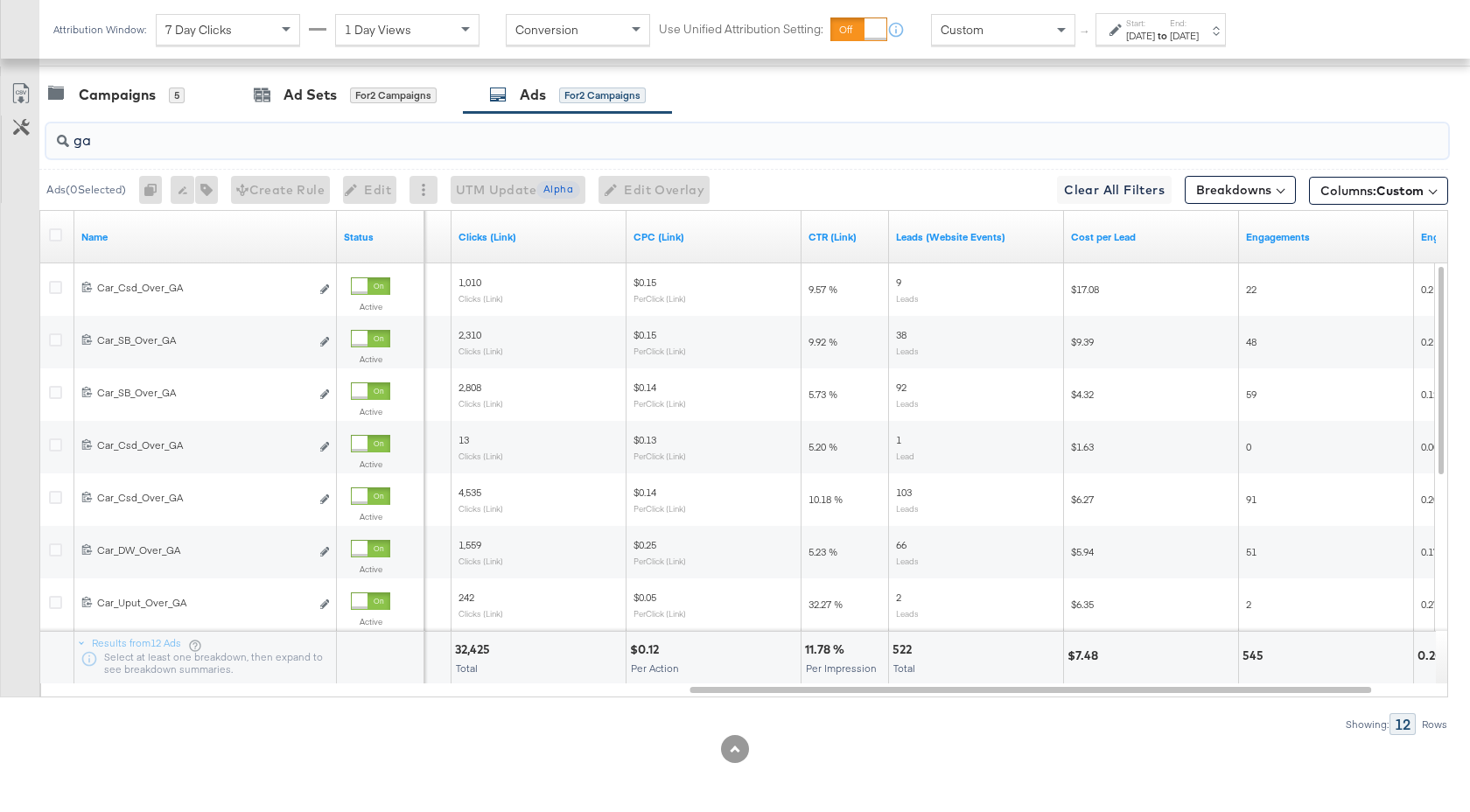
type input "g"
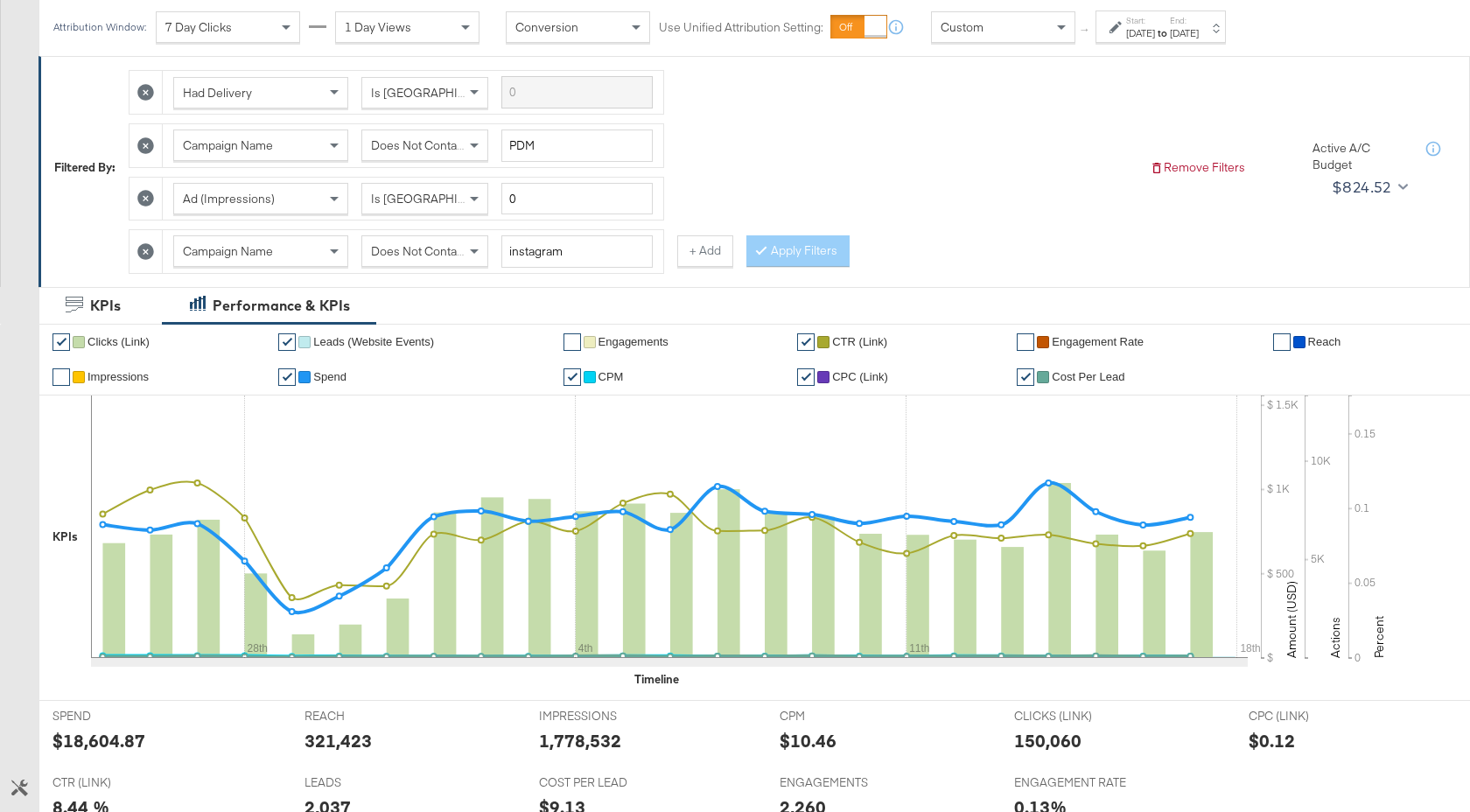
scroll to position [174, 0]
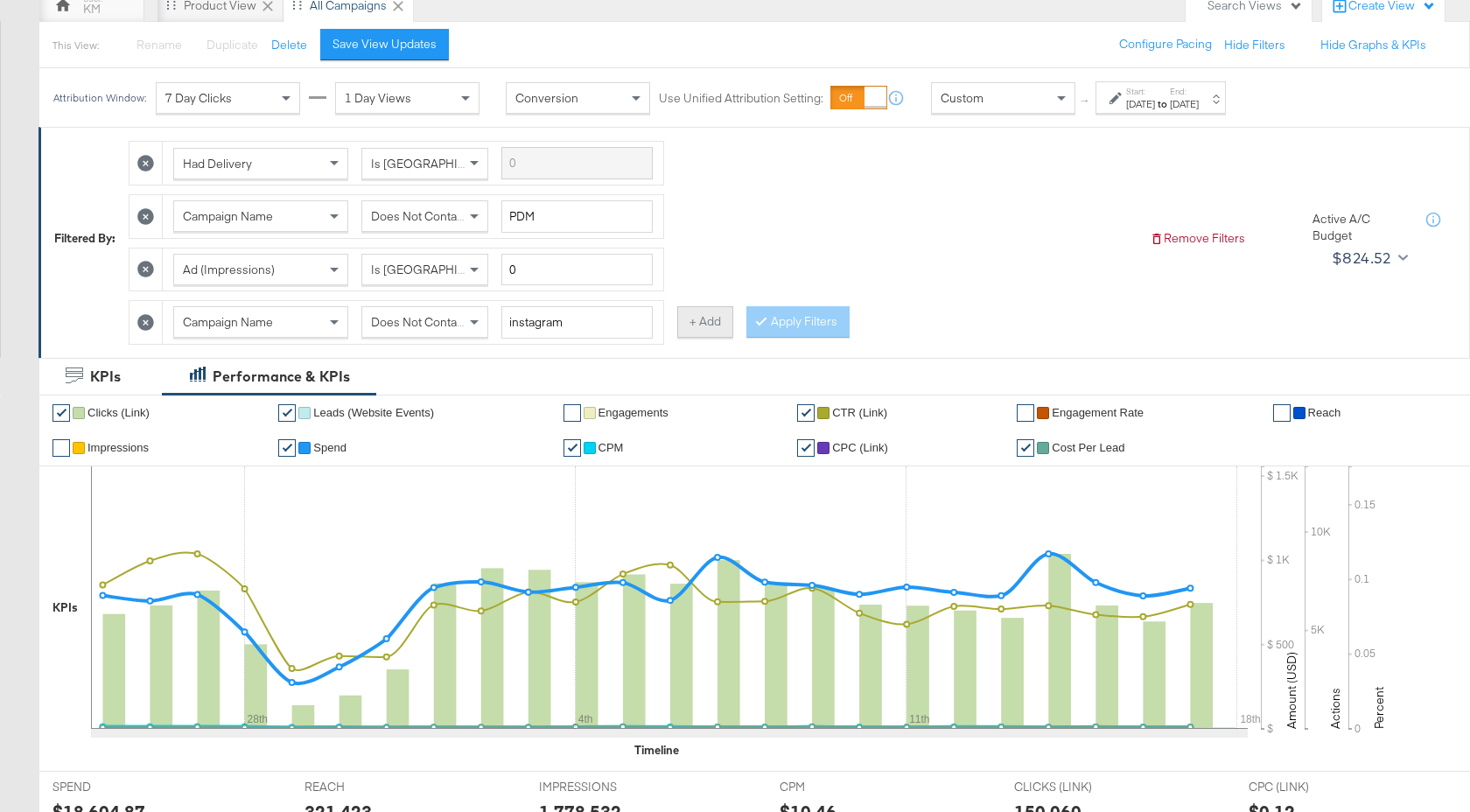
type input "pc"
click at [686, 328] on button "+ Add" at bounding box center [705, 322] width 56 height 32
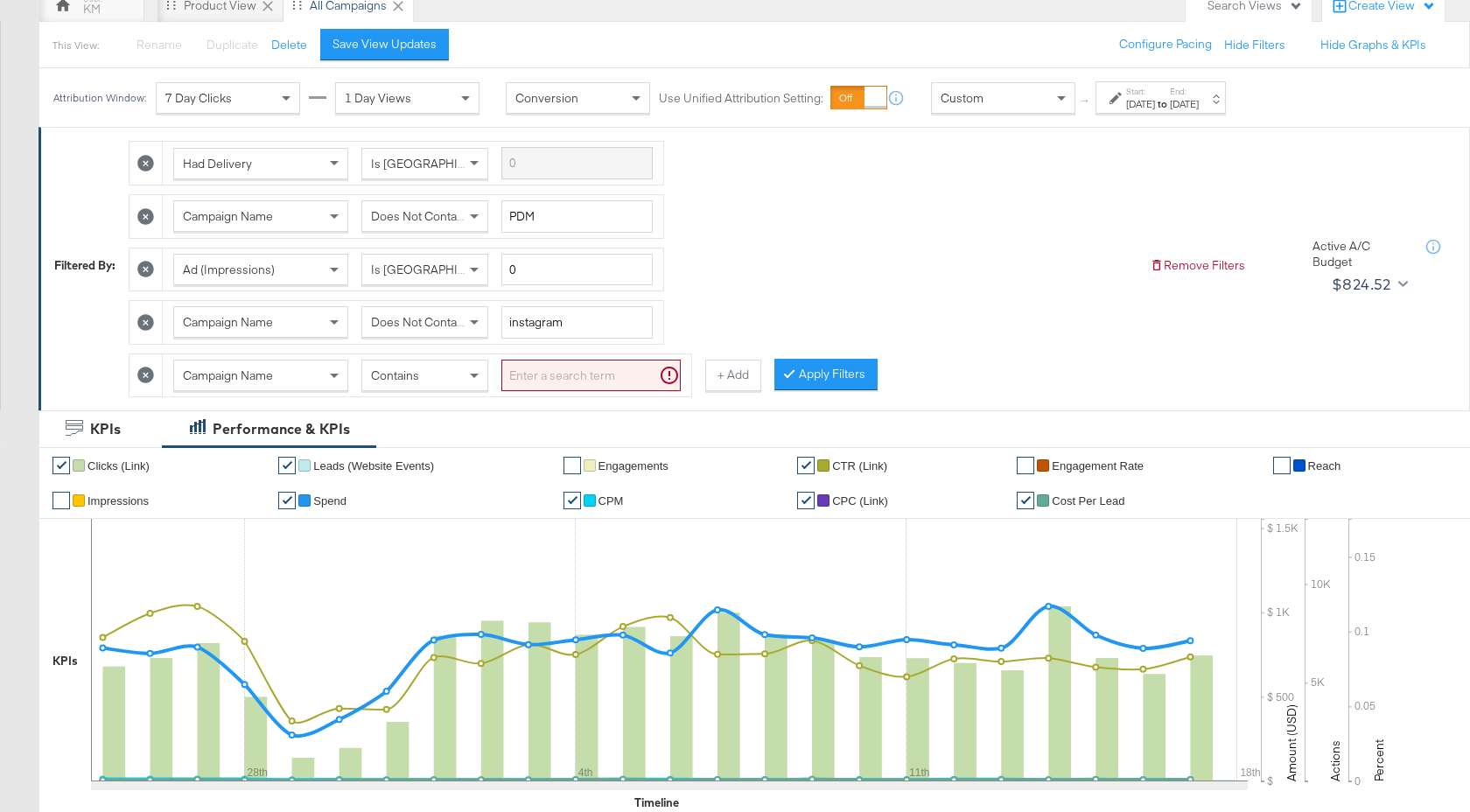
click at [268, 381] on span "Campaign Name" at bounding box center [228, 375] width 90 height 16
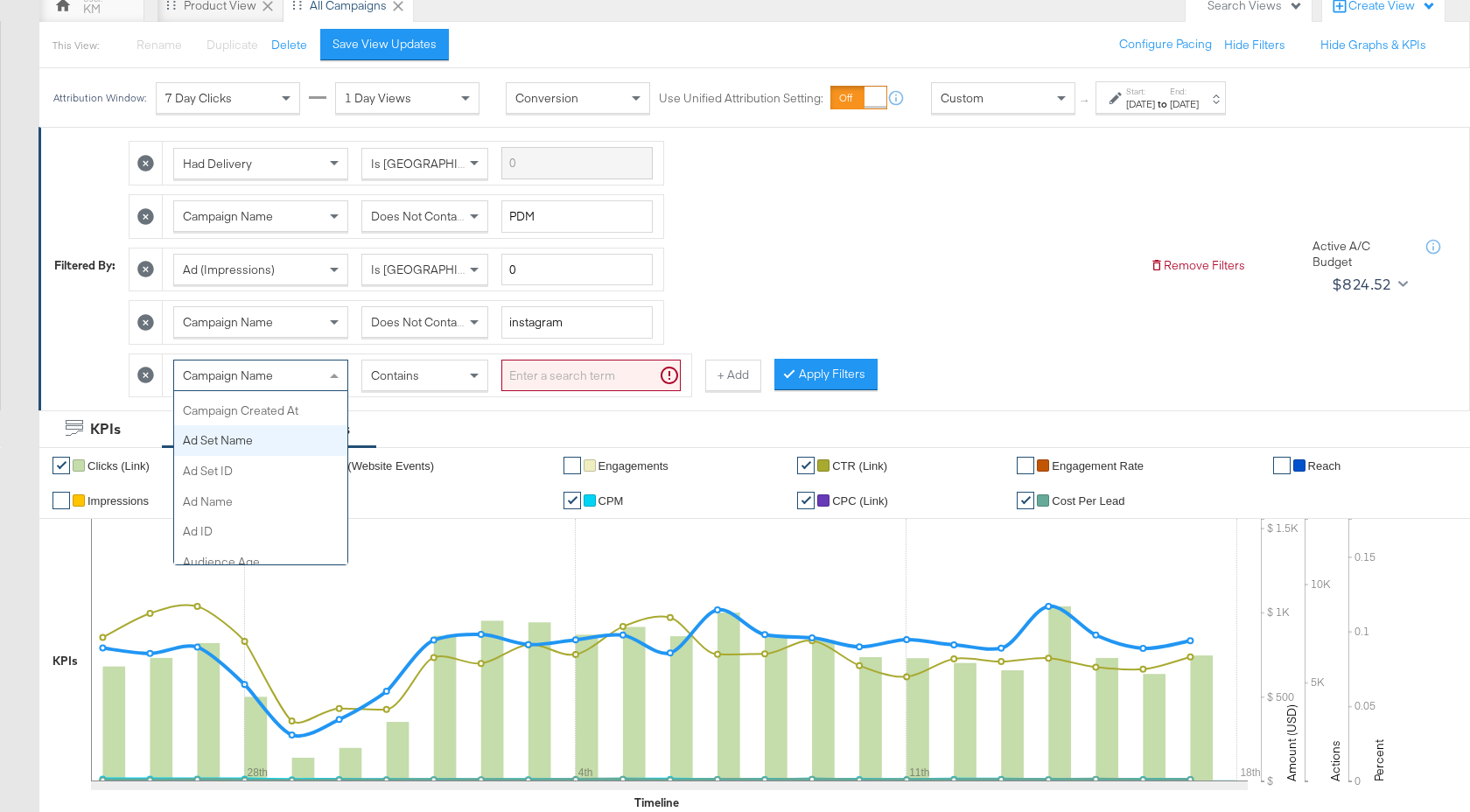
scroll to position [229, 0]
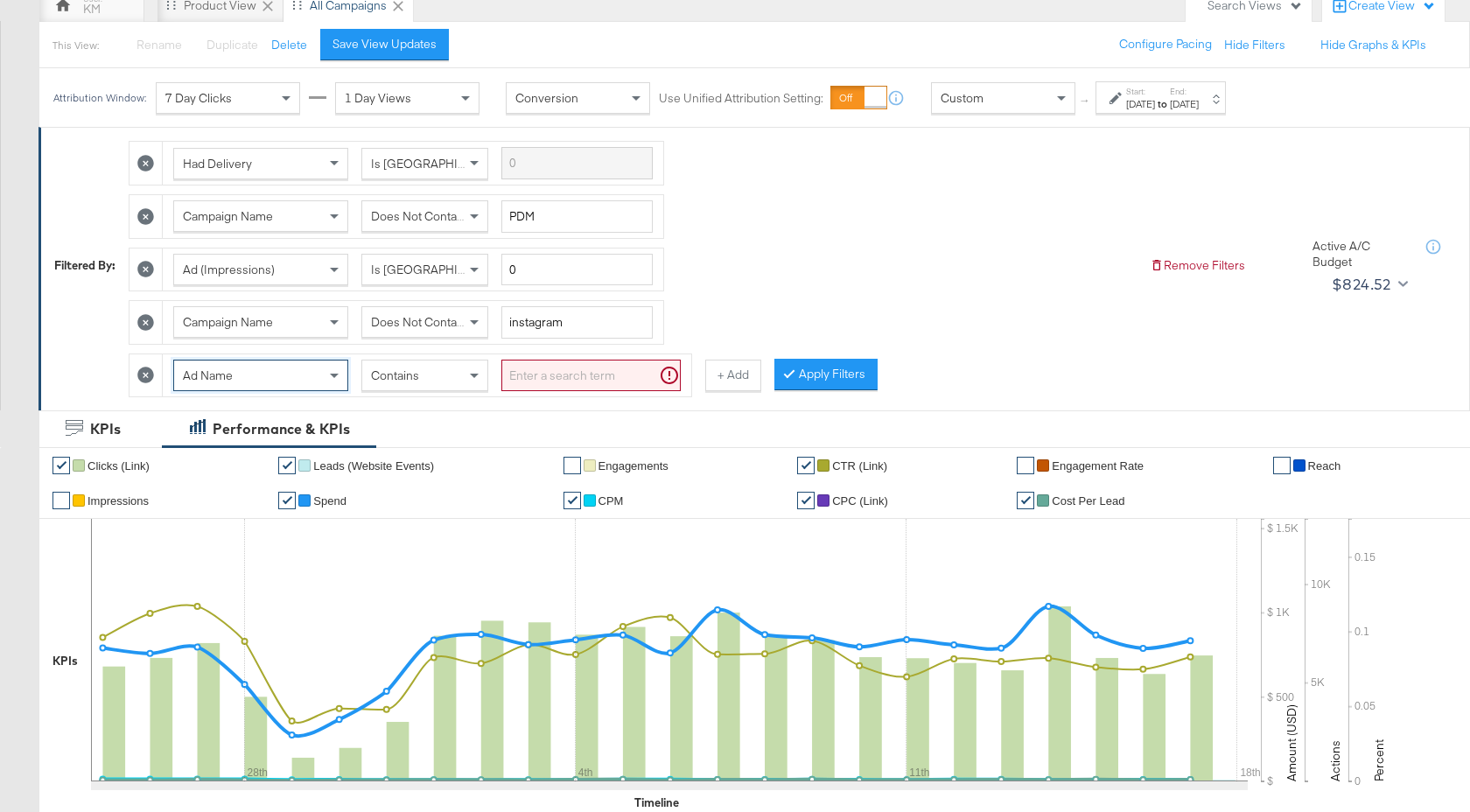
click at [439, 380] on div "Contains" at bounding box center [425, 375] width 125 height 30
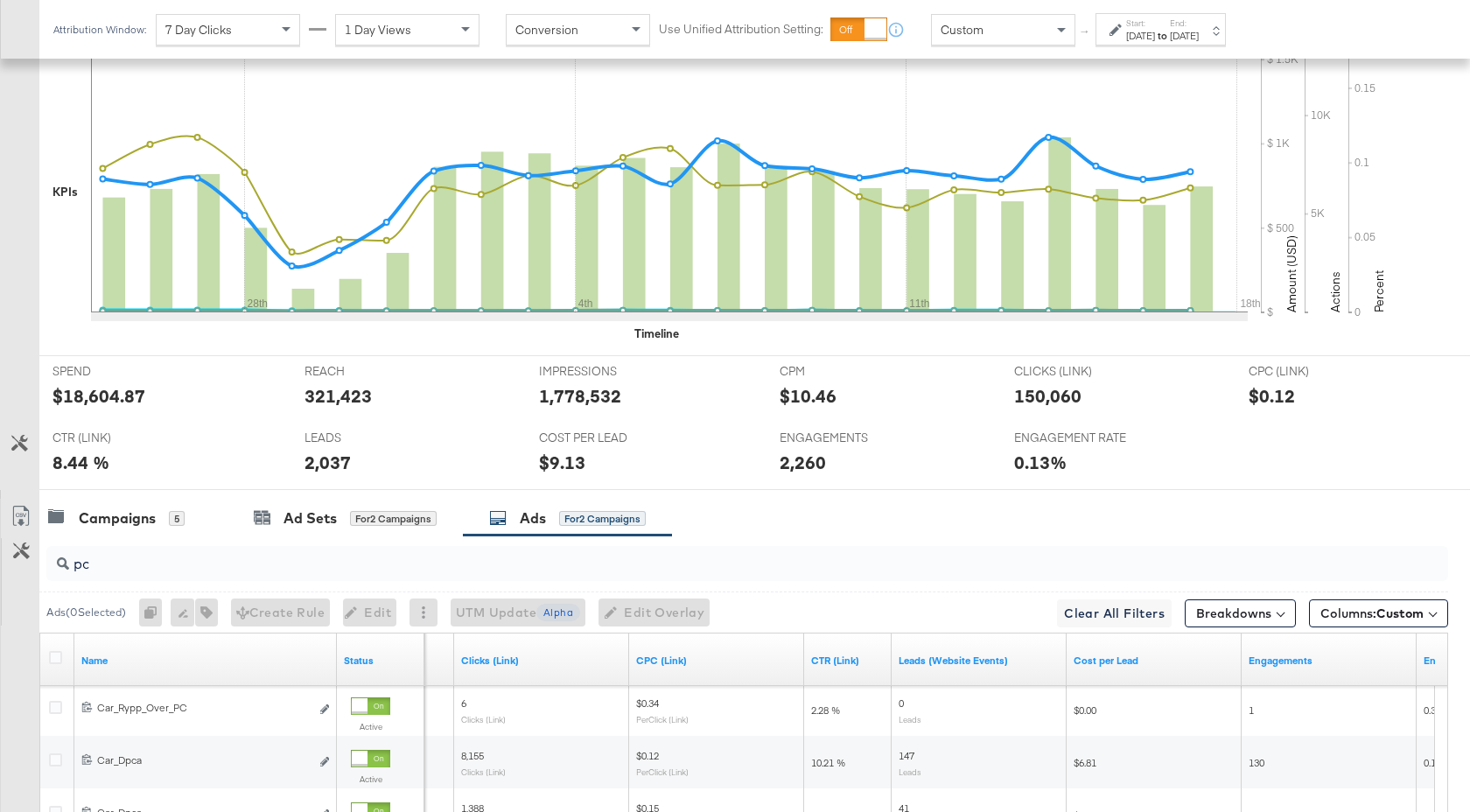
scroll to position [395, 0]
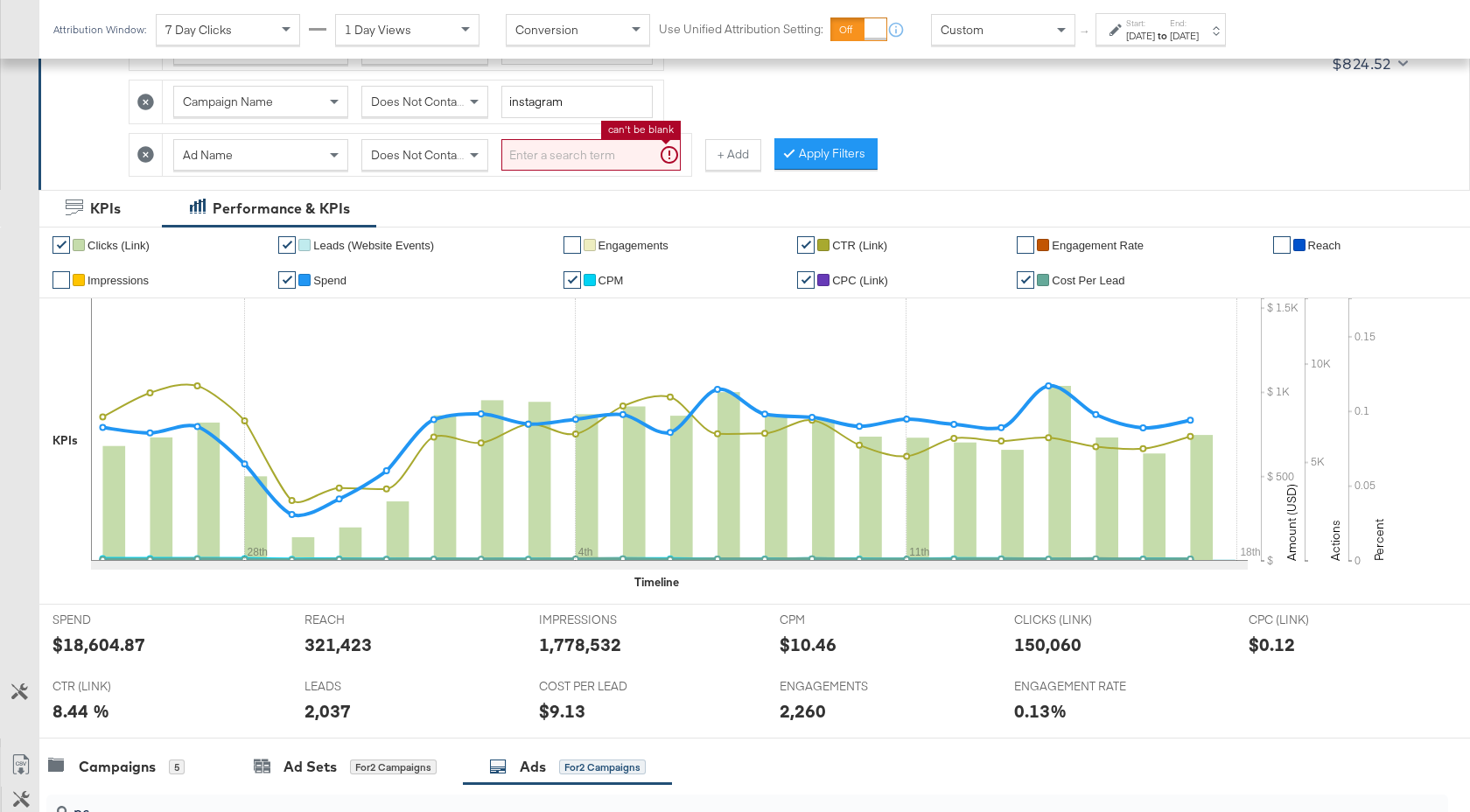
click at [573, 163] on input "search" at bounding box center [591, 155] width 179 height 33
type input "dpca"
click at [835, 148] on button "Apply Filters" at bounding box center [797, 154] width 103 height 32
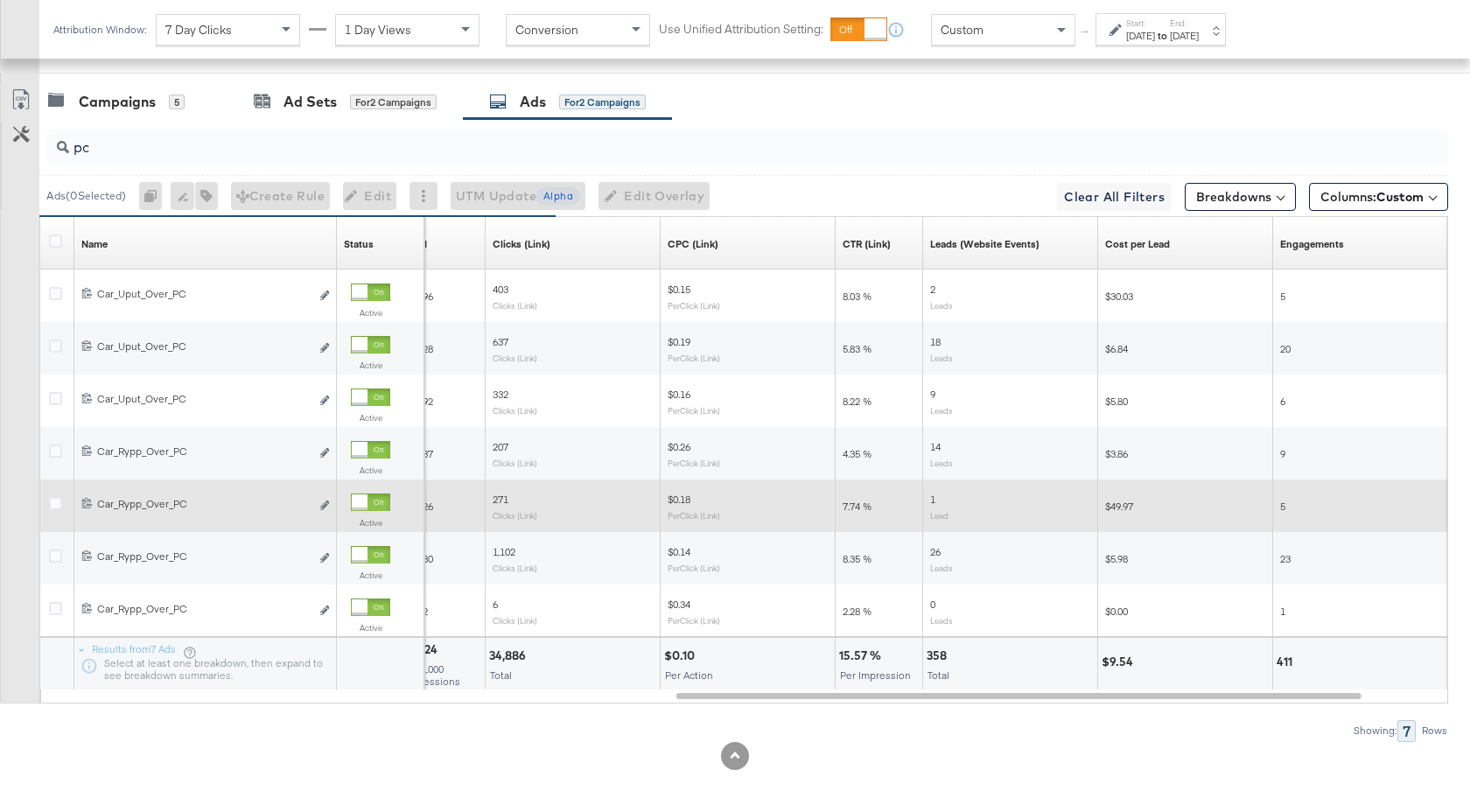
scroll to position [1065, 0]
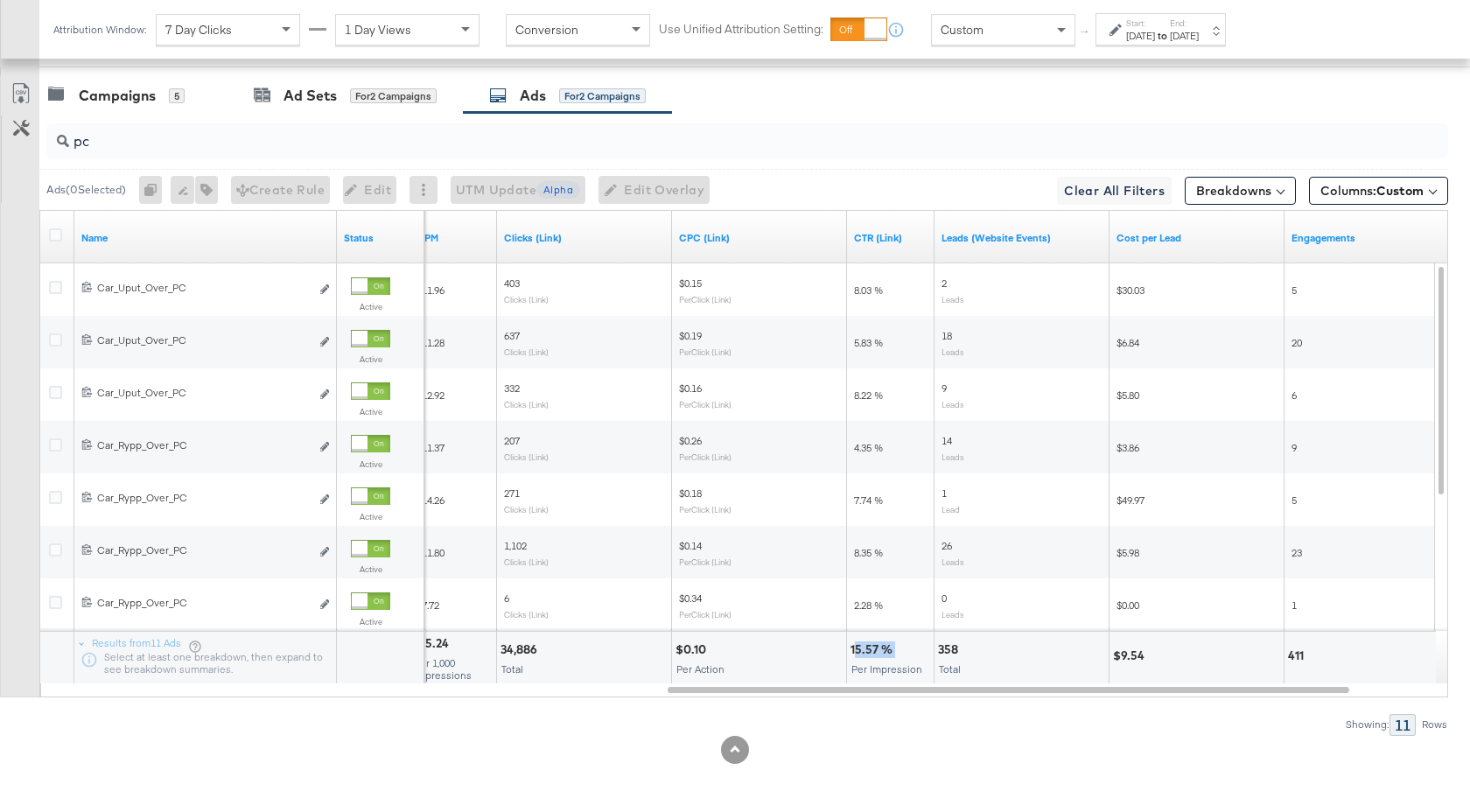
drag, startPoint x: 895, startPoint y: 654, endPoint x: 853, endPoint y: 654, distance: 42.0
click at [853, 654] on div "15.57 %" at bounding box center [874, 649] width 48 height 17
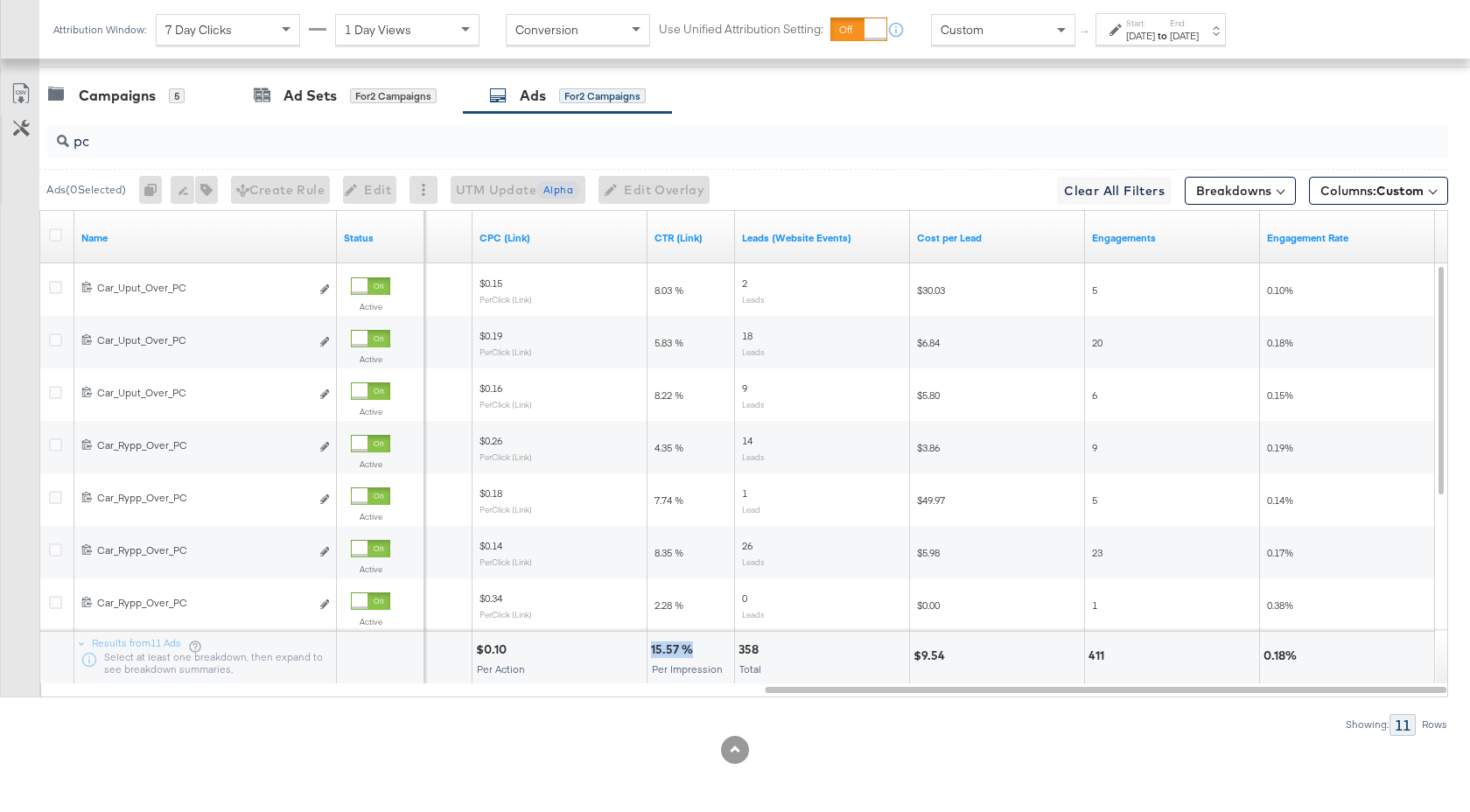
drag, startPoint x: 691, startPoint y: 655, endPoint x: 651, endPoint y: 655, distance: 40.0
click at [651, 655] on div "15.57 %" at bounding box center [675, 649] width 48 height 17
copy div "15.57 %"
click at [94, 146] on input "pc" at bounding box center [695, 134] width 1252 height 34
type input "p"
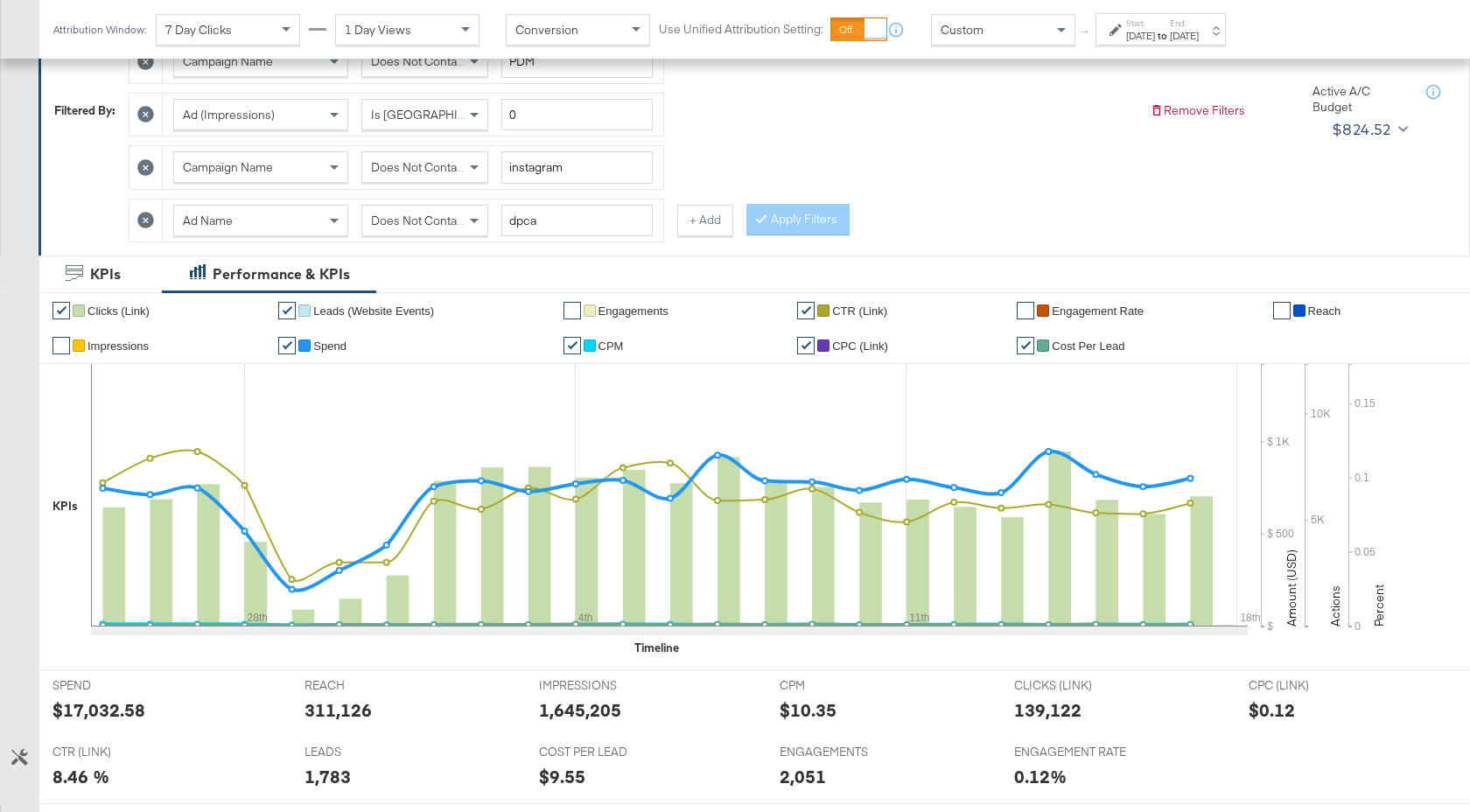
scroll to position [193, 0]
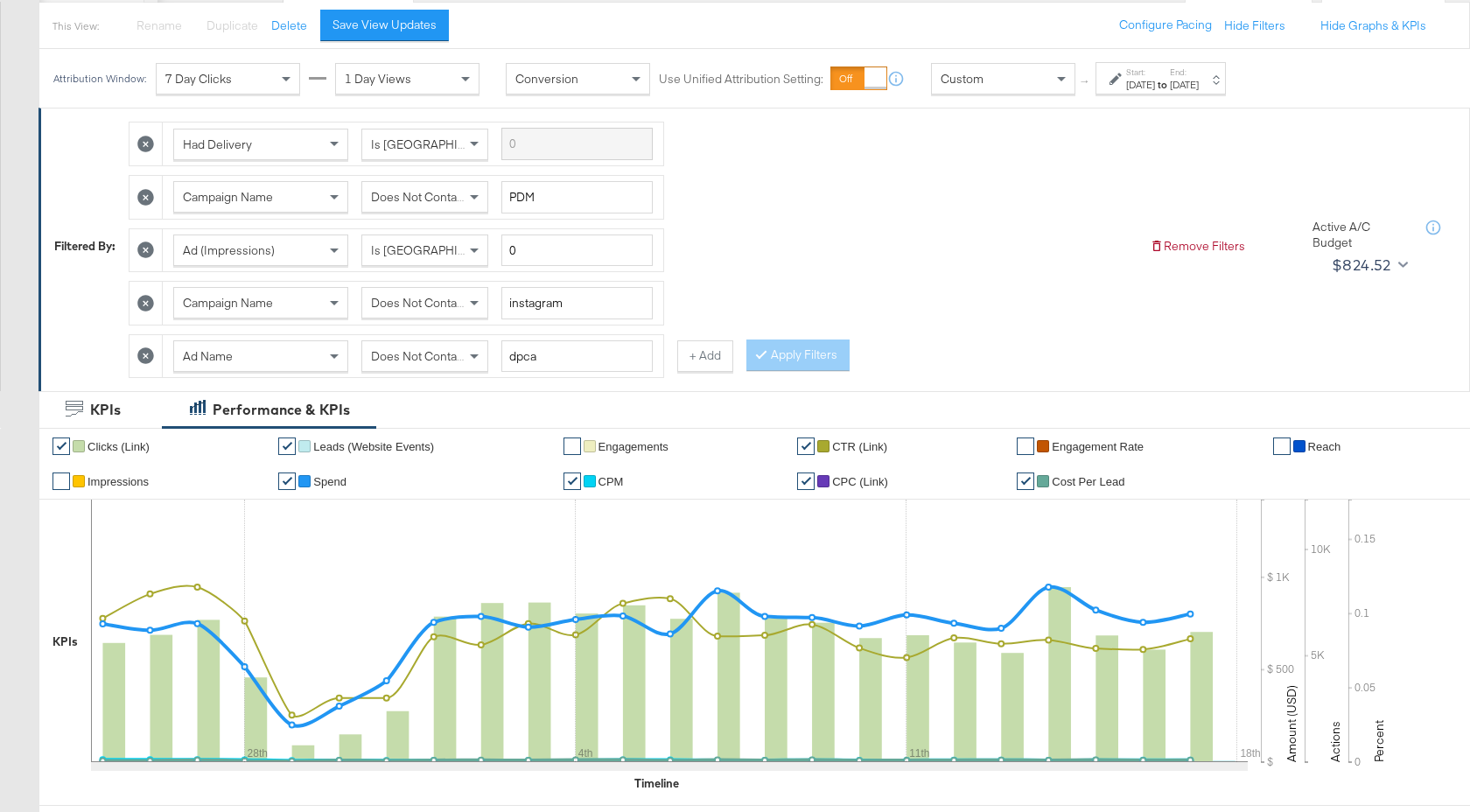
click at [146, 358] on icon at bounding box center [146, 356] width 17 height 17
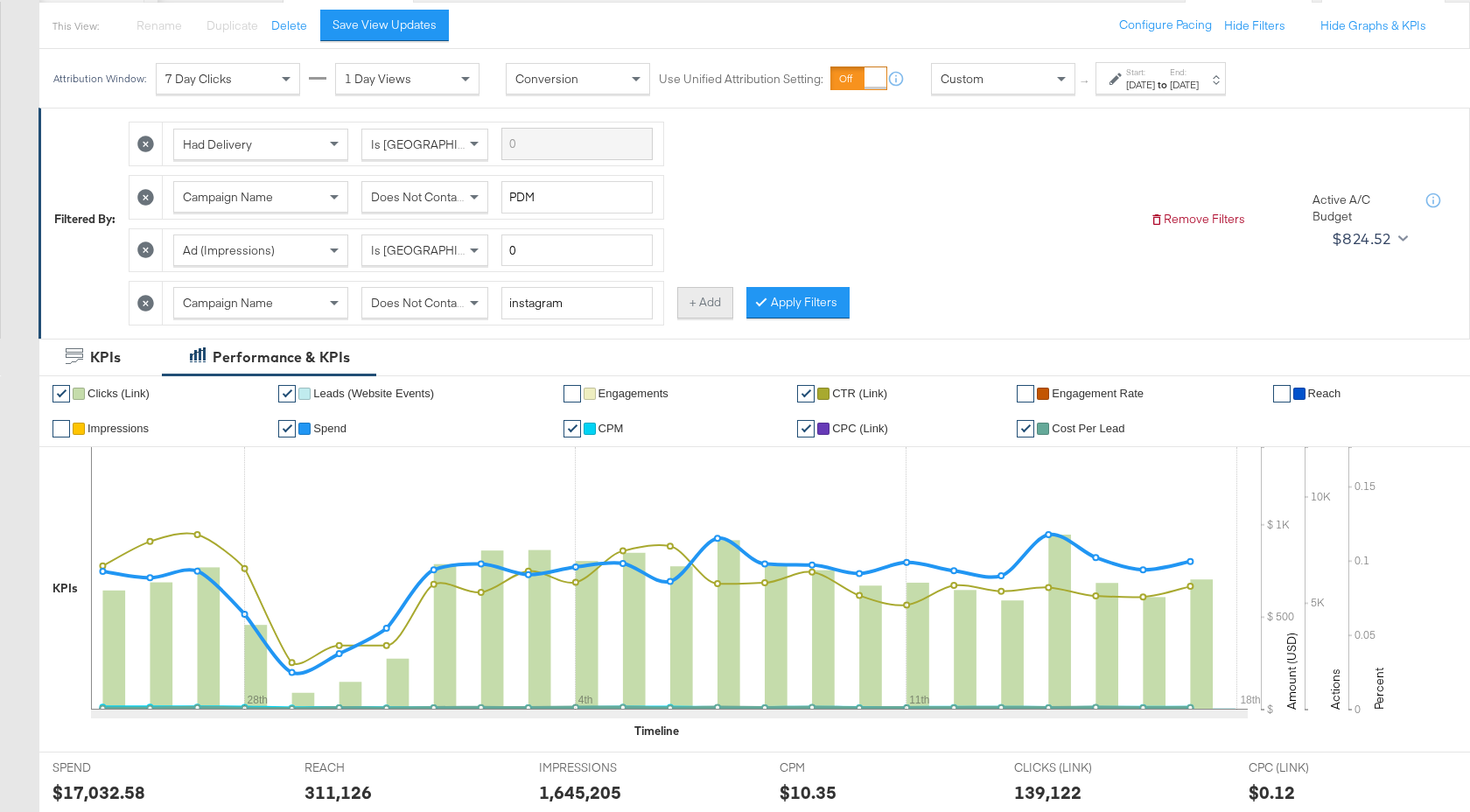
click at [696, 313] on button "+ Add" at bounding box center [705, 303] width 56 height 32
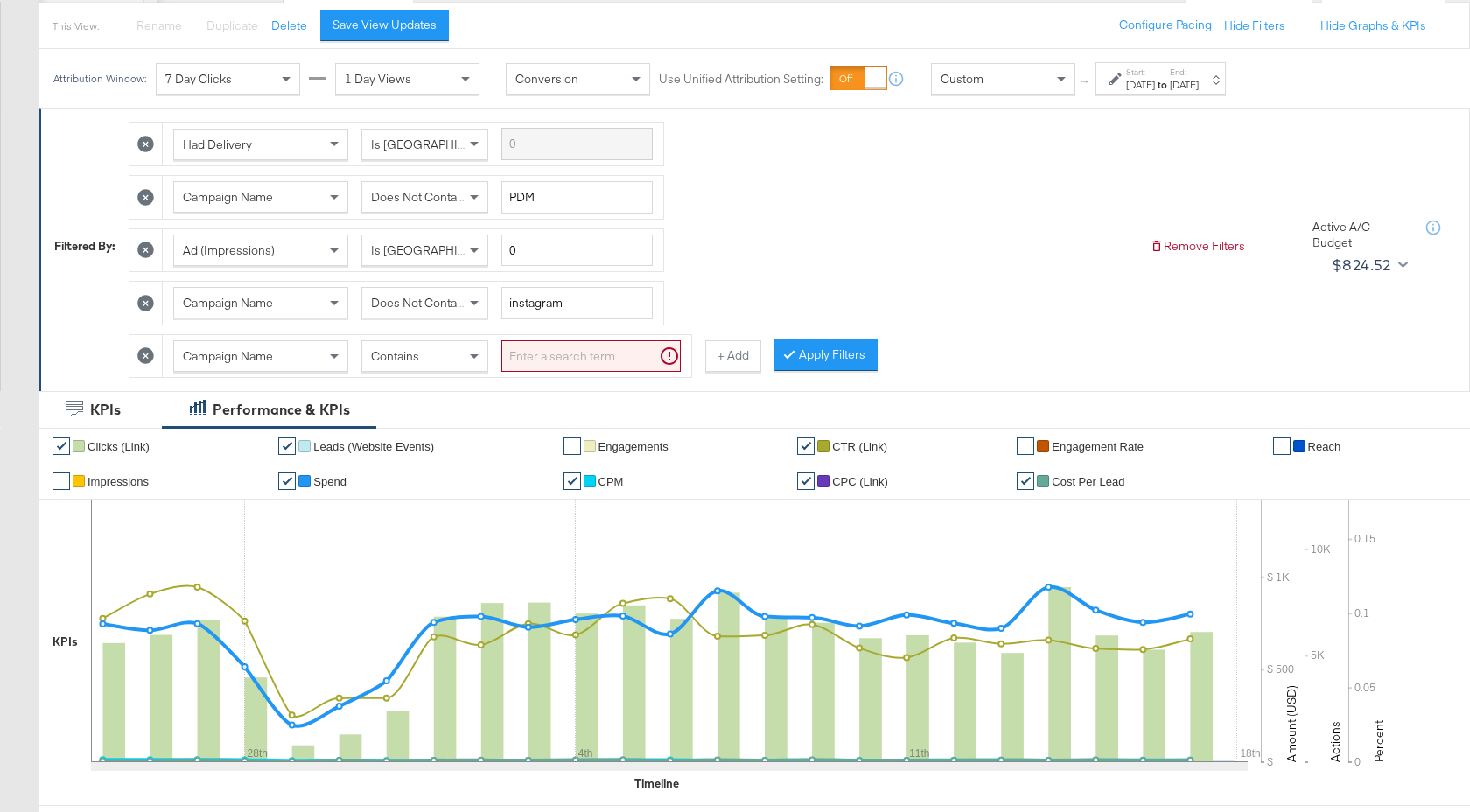
click at [301, 352] on div "Campaign Name" at bounding box center [260, 356] width 173 height 30
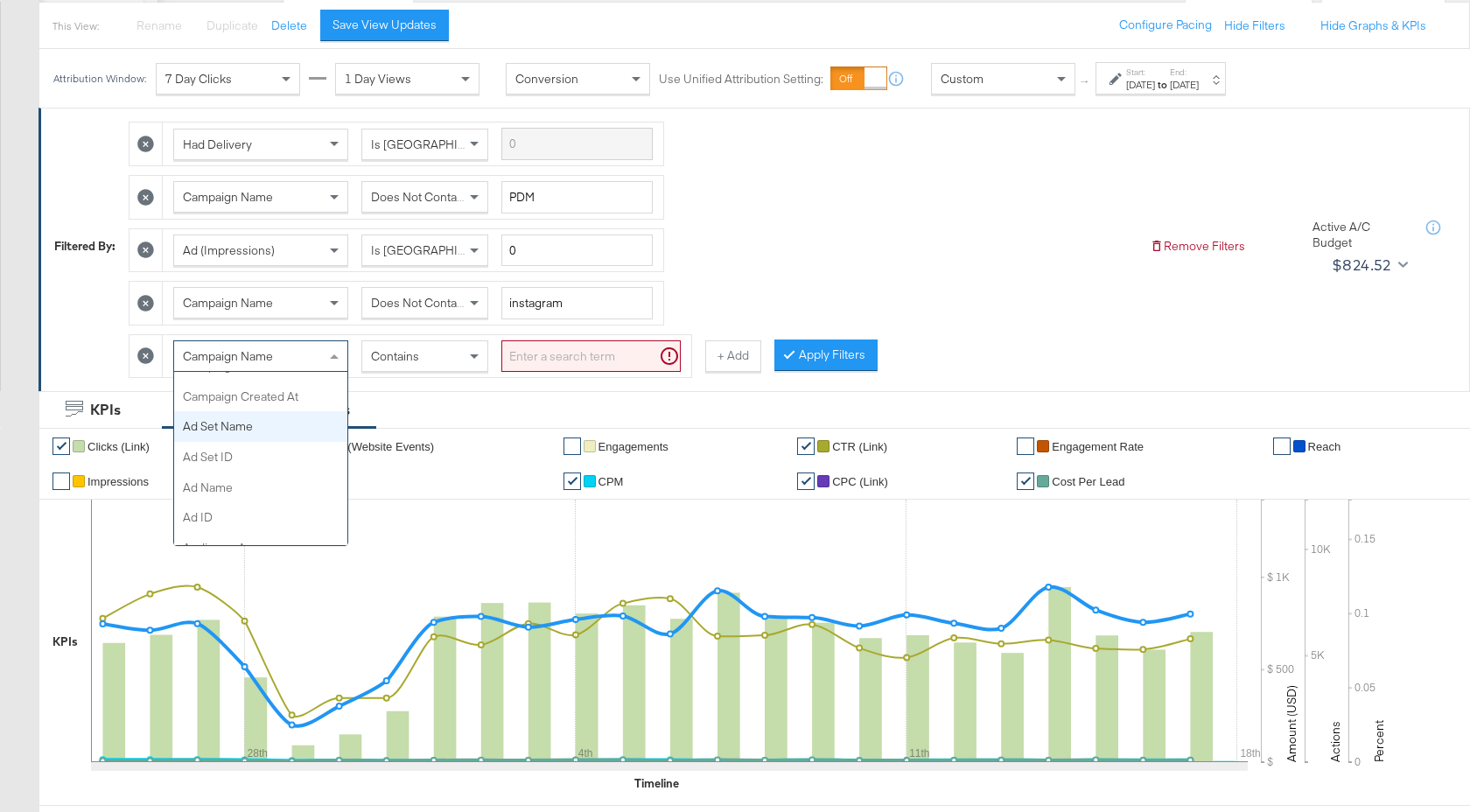
scroll to position [204, 0]
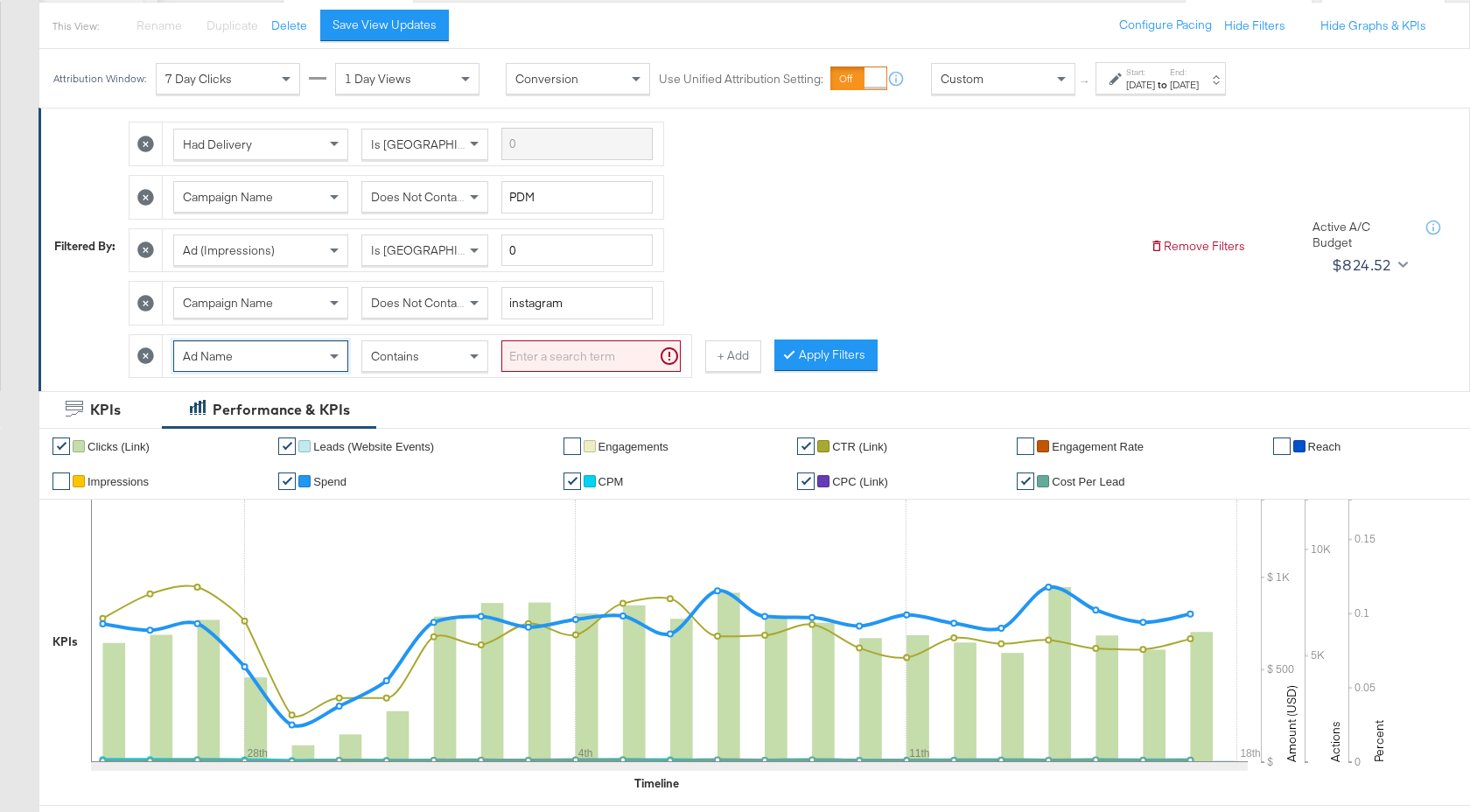
click at [423, 354] on div "Contains" at bounding box center [425, 356] width 125 height 30
click at [547, 353] on input "search" at bounding box center [591, 356] width 179 height 33
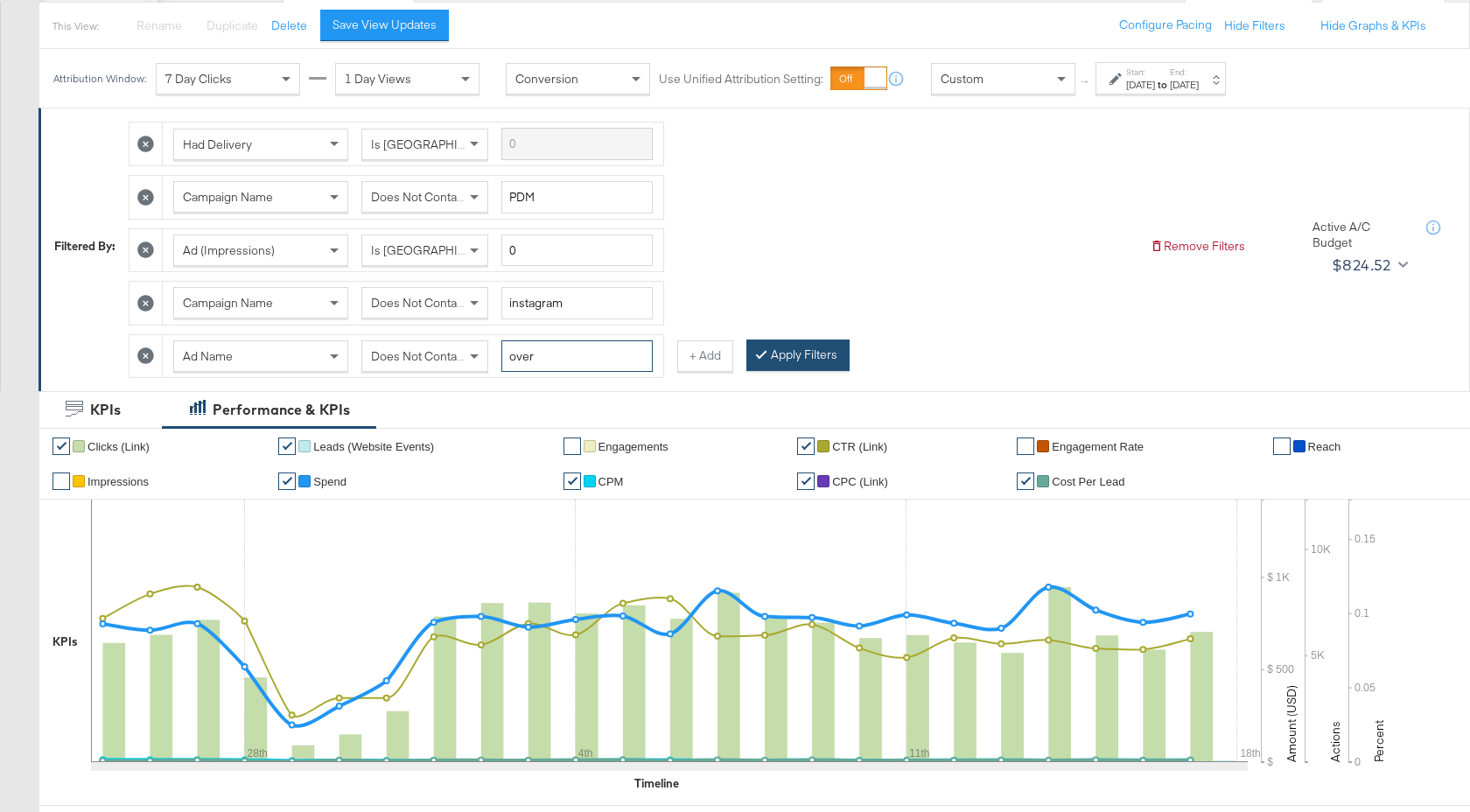
type input "over"
click at [810, 348] on button "Apply Filters" at bounding box center [797, 356] width 103 height 32
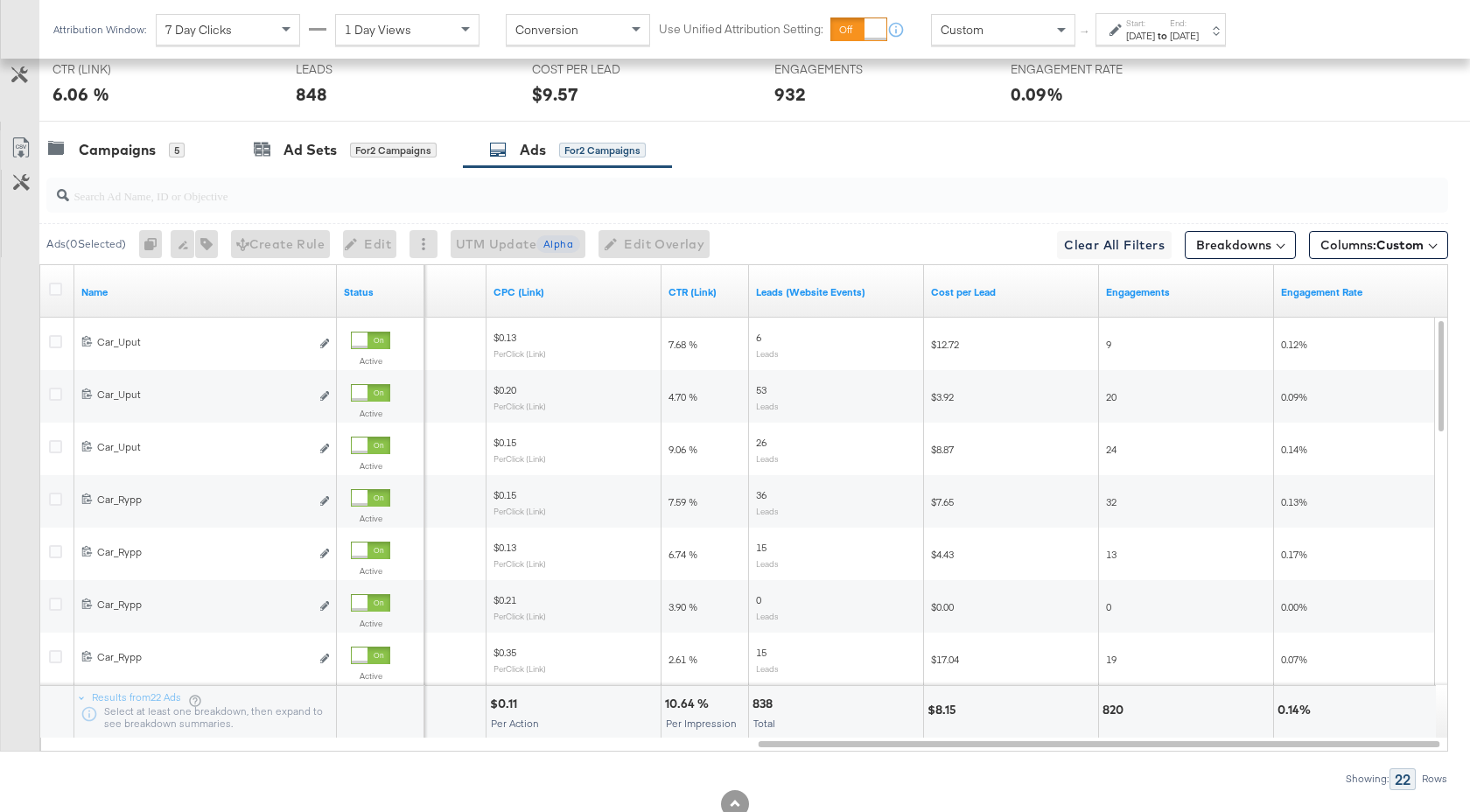
scroll to position [1065, 0]
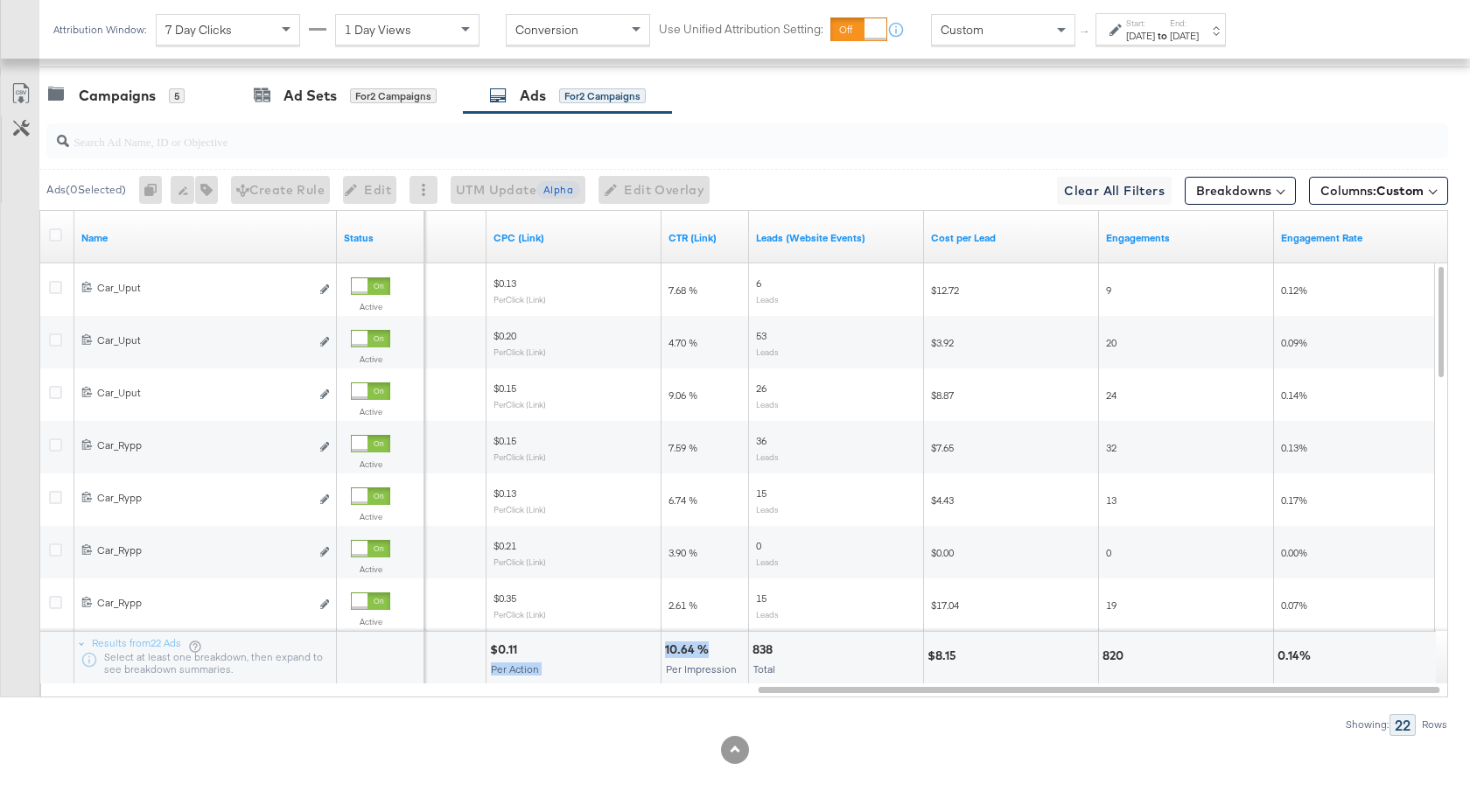
drag, startPoint x: 706, startPoint y: 650, endPoint x: 660, endPoint y: 650, distance: 46.0
click at [660, 650] on div "61,672 Total $0.11 Per Action 10.64 % Per Impression 838 Total $8.15 820 0.14%" at bounding box center [207, 657] width 2484 height 52
click at [697, 656] on div "10.64 %" at bounding box center [689, 649] width 49 height 17
drag, startPoint x: 709, startPoint y: 653, endPoint x: 666, endPoint y: 653, distance: 43.0
click at [666, 653] on div "10.64 %" at bounding box center [689, 649] width 49 height 17
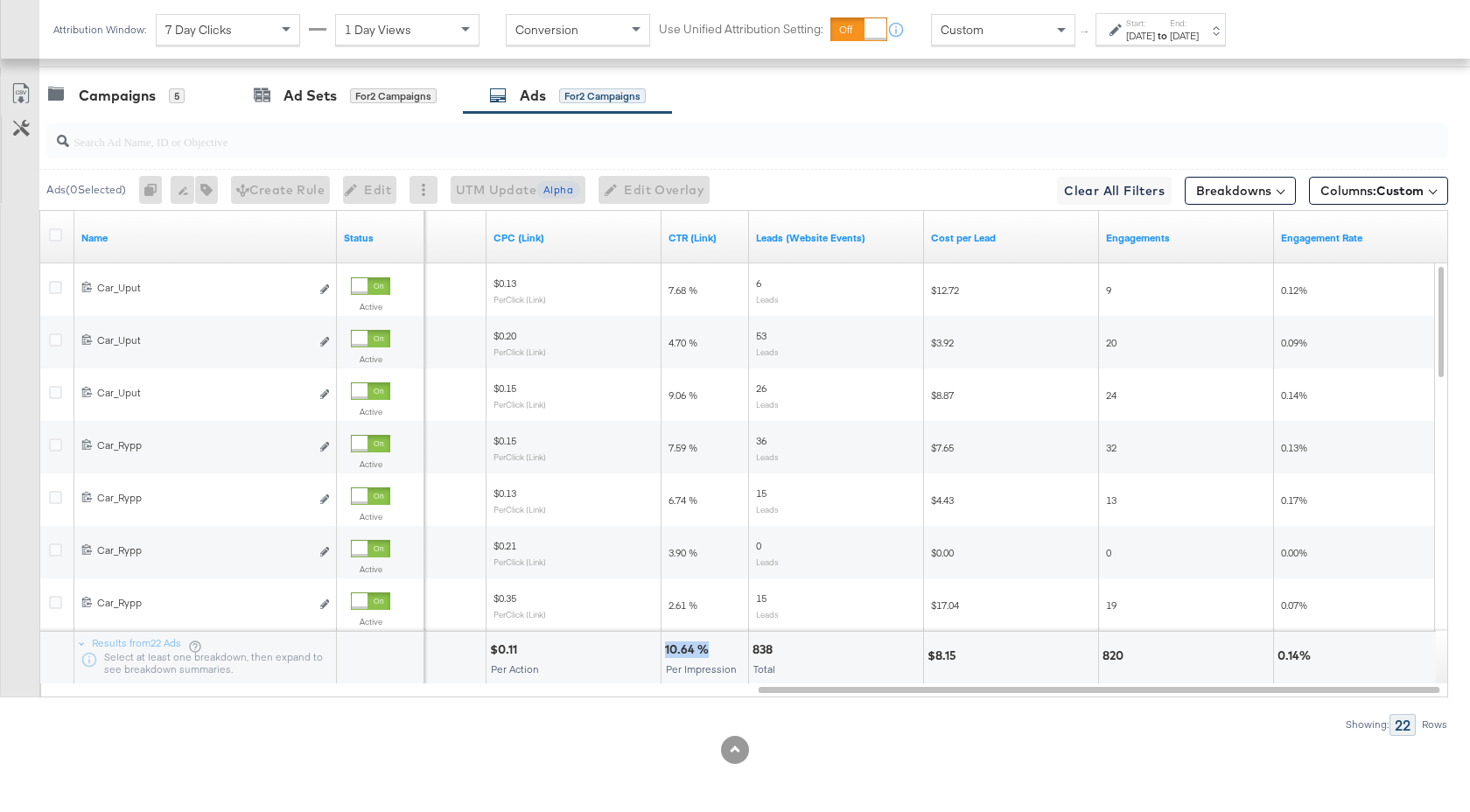
copy div "10.64 %"
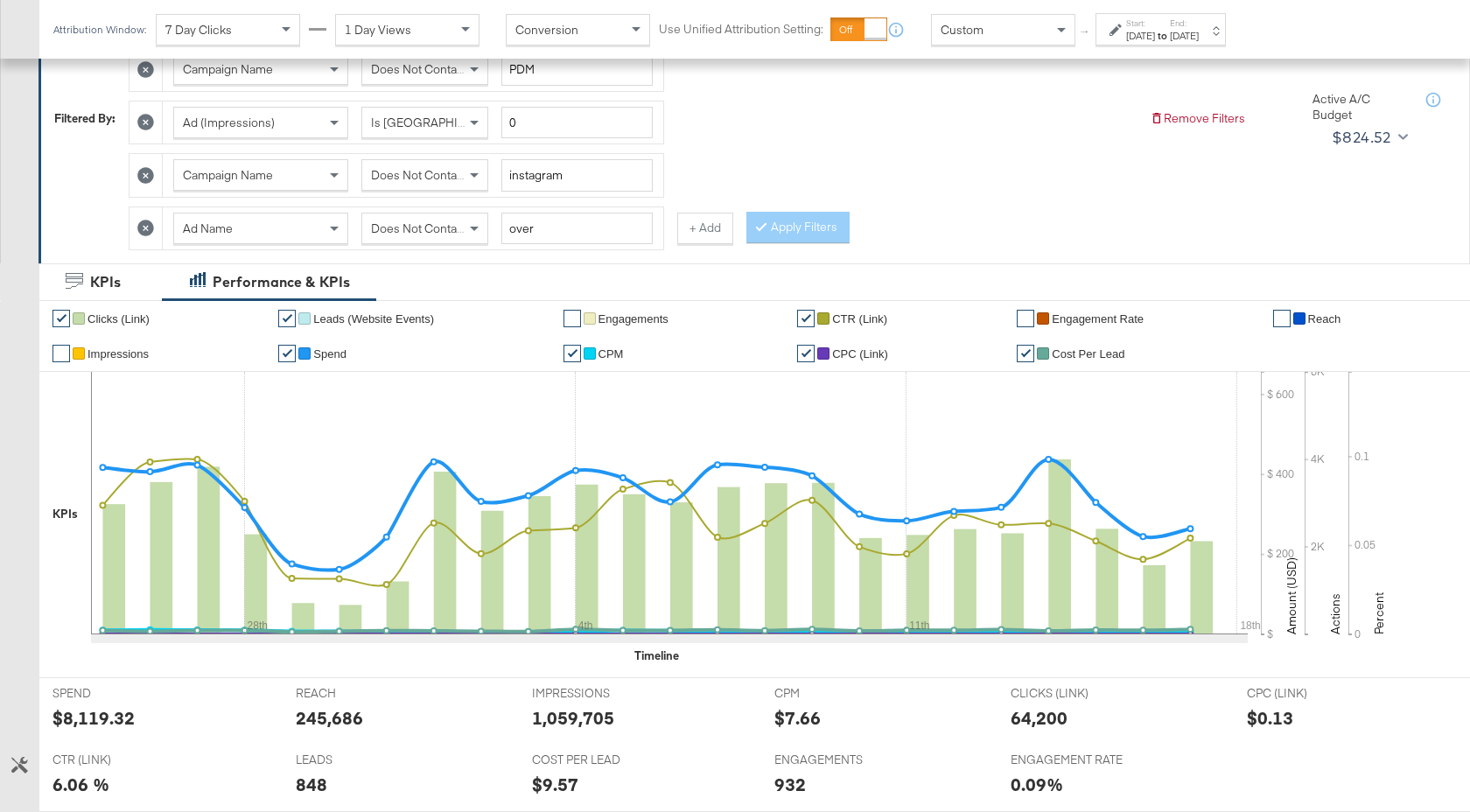
scroll to position [79, 0]
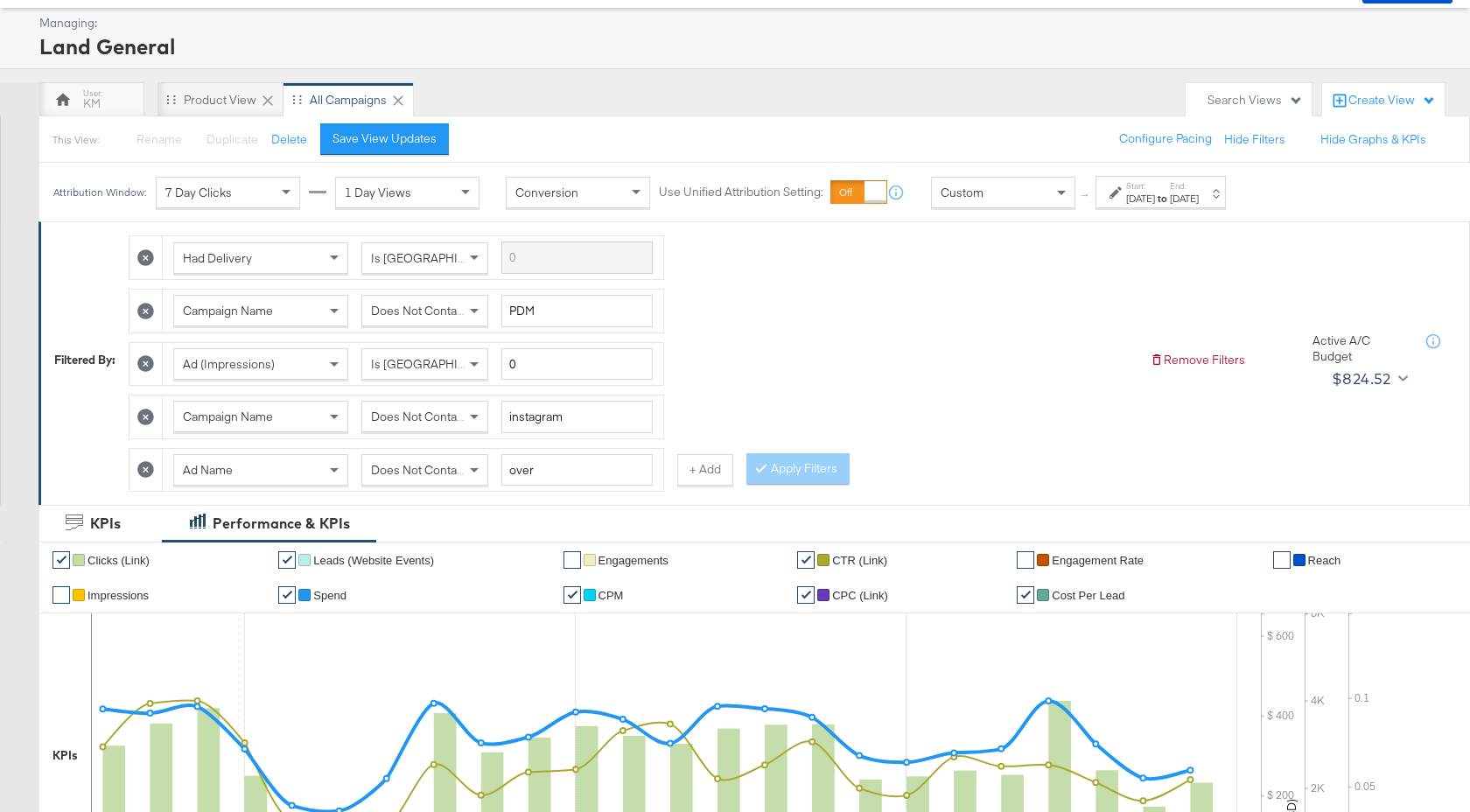
click at [142, 465] on icon at bounding box center [146, 470] width 17 height 17
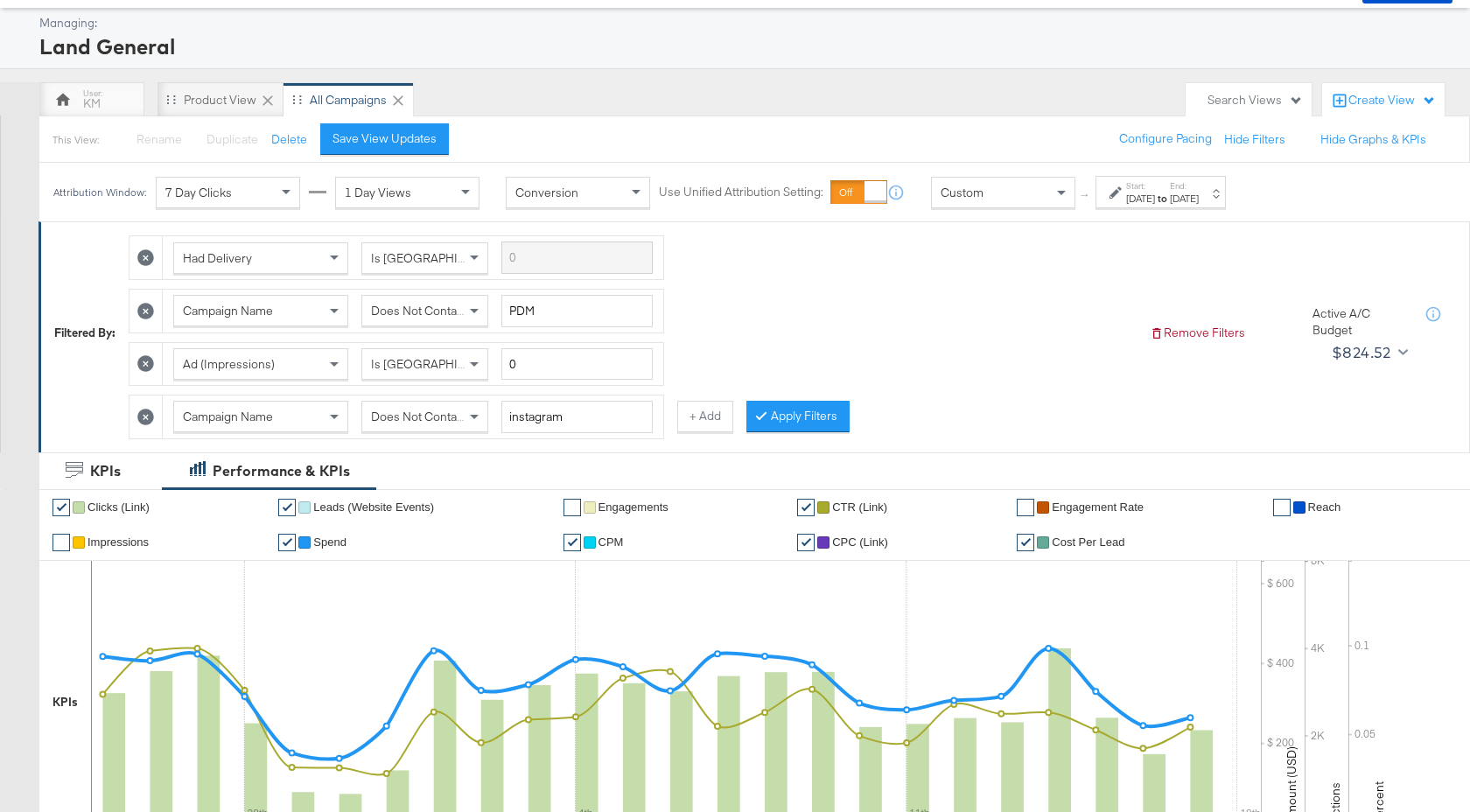
click at [793, 436] on div "Had Delivery Is Greater Than Campaign Name Does Not Contain PDM Ad (Impressions…" at bounding box center [632, 333] width 1007 height 212
click at [793, 419] on button "Apply Filters" at bounding box center [797, 417] width 103 height 32
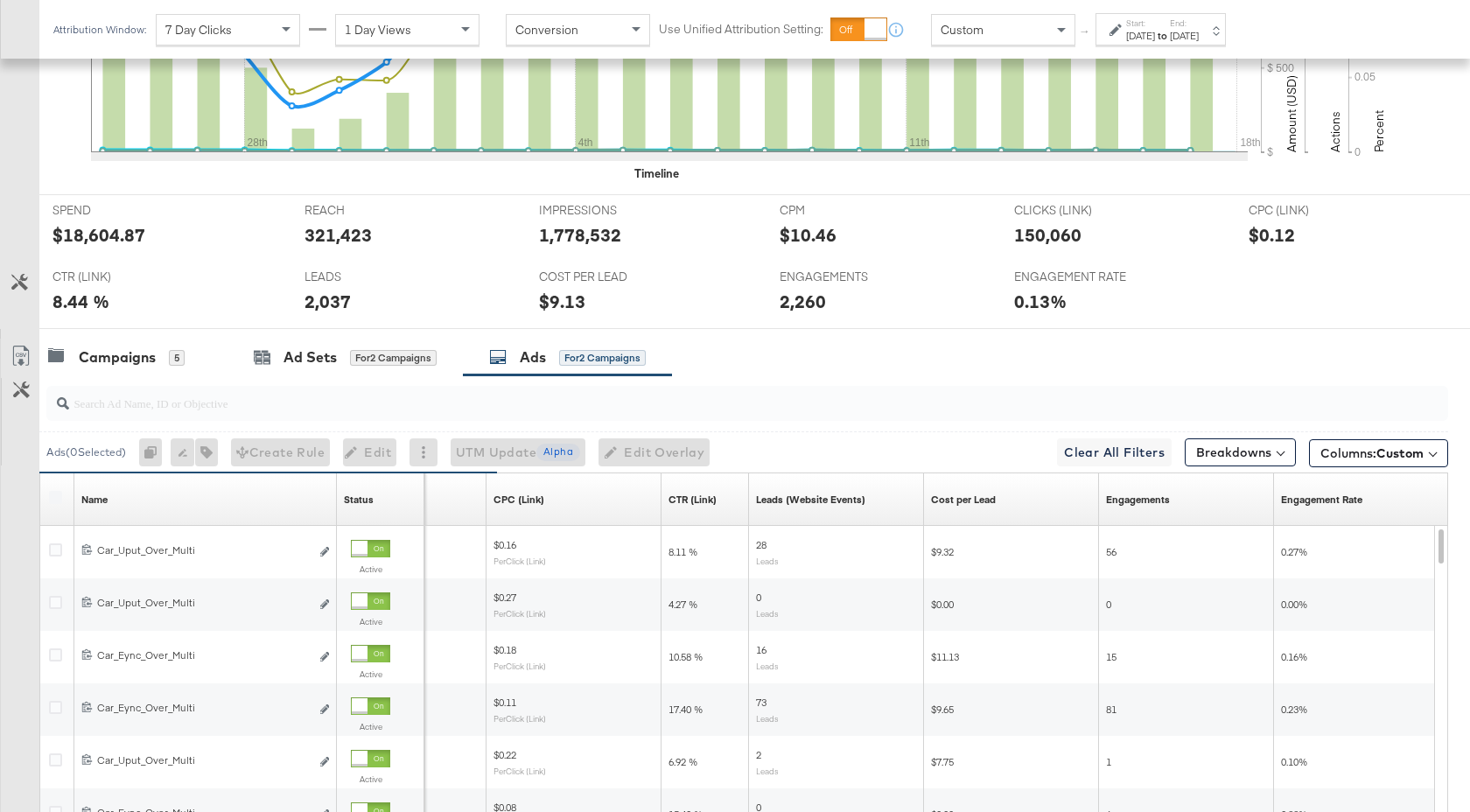
scroll to position [1013, 0]
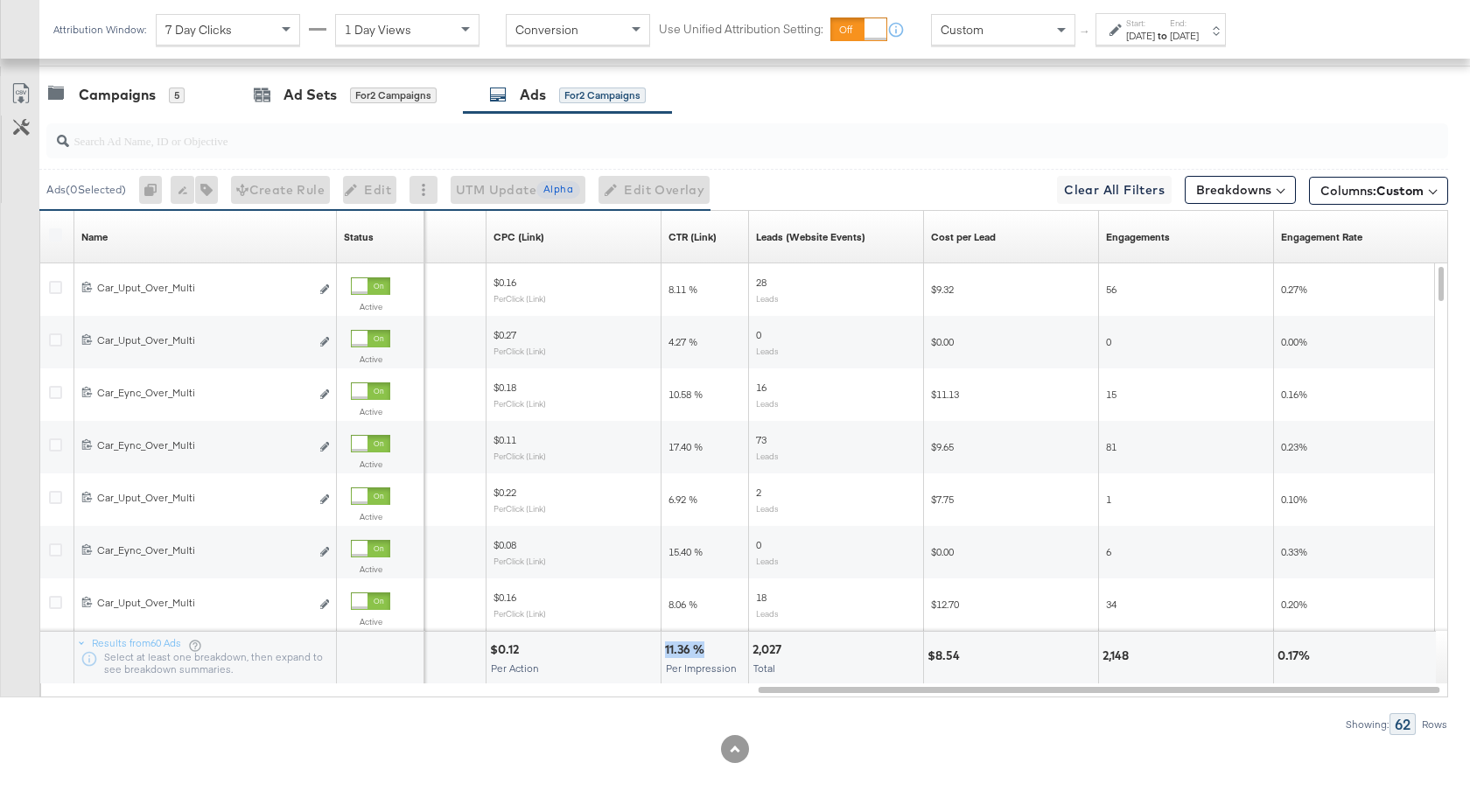
drag, startPoint x: 704, startPoint y: 649, endPoint x: 662, endPoint y: 650, distance: 42.0
click at [662, 650] on div "11.36 % Per Impression" at bounding box center [705, 657] width 87 height 52
copy div "11.36 %"
